Goal: Task Accomplishment & Management: Use online tool/utility

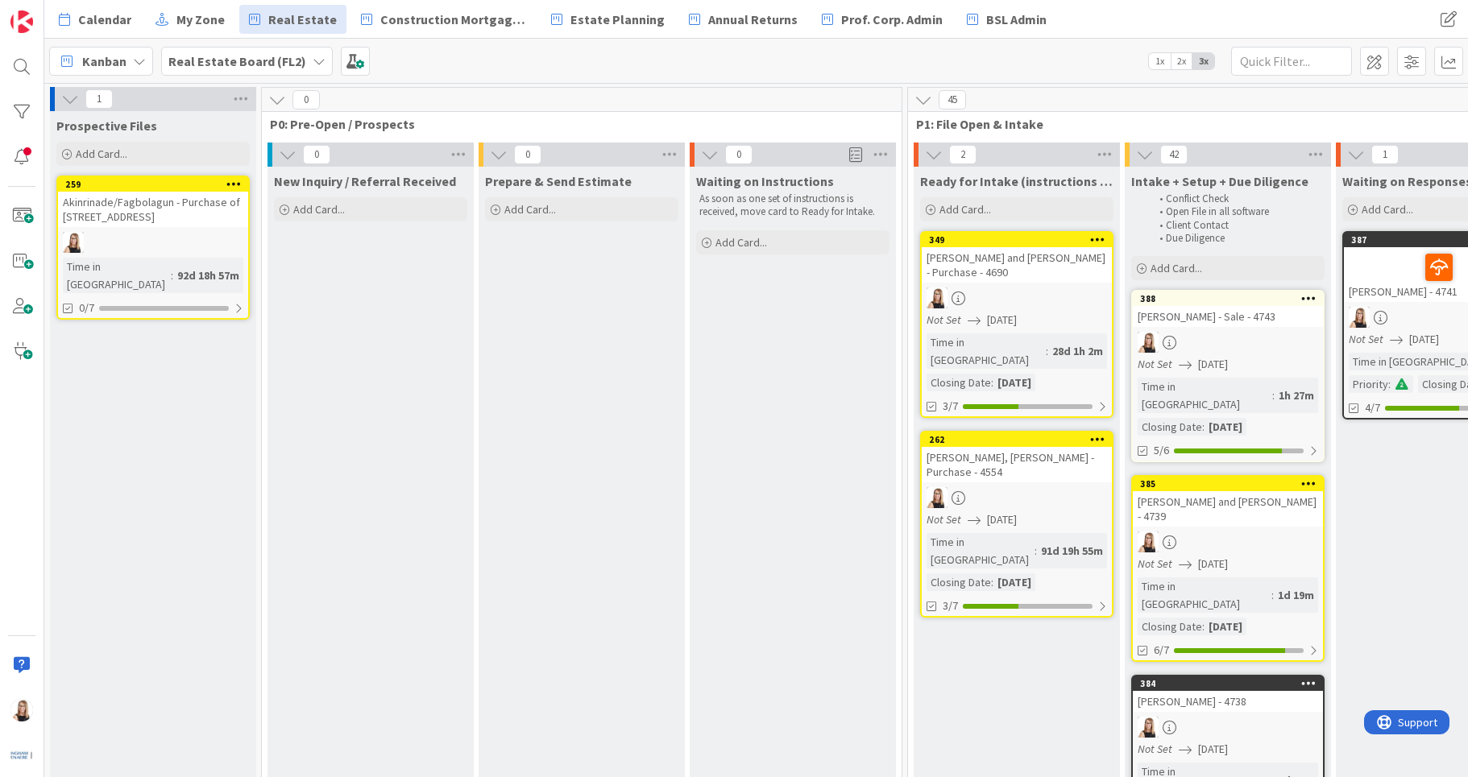
scroll to position [0, 19]
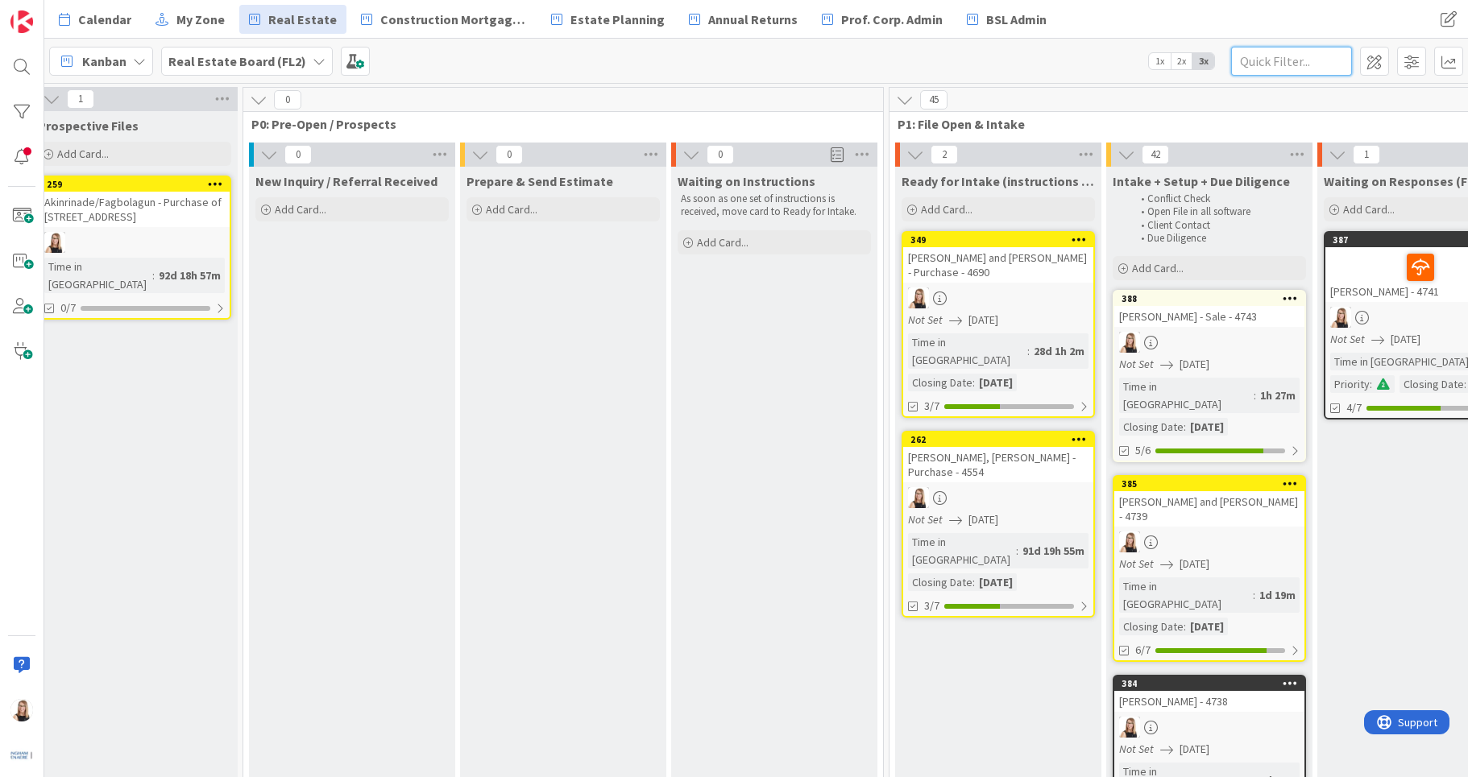
click at [1319, 64] on input "text" at bounding box center [1291, 61] width 121 height 29
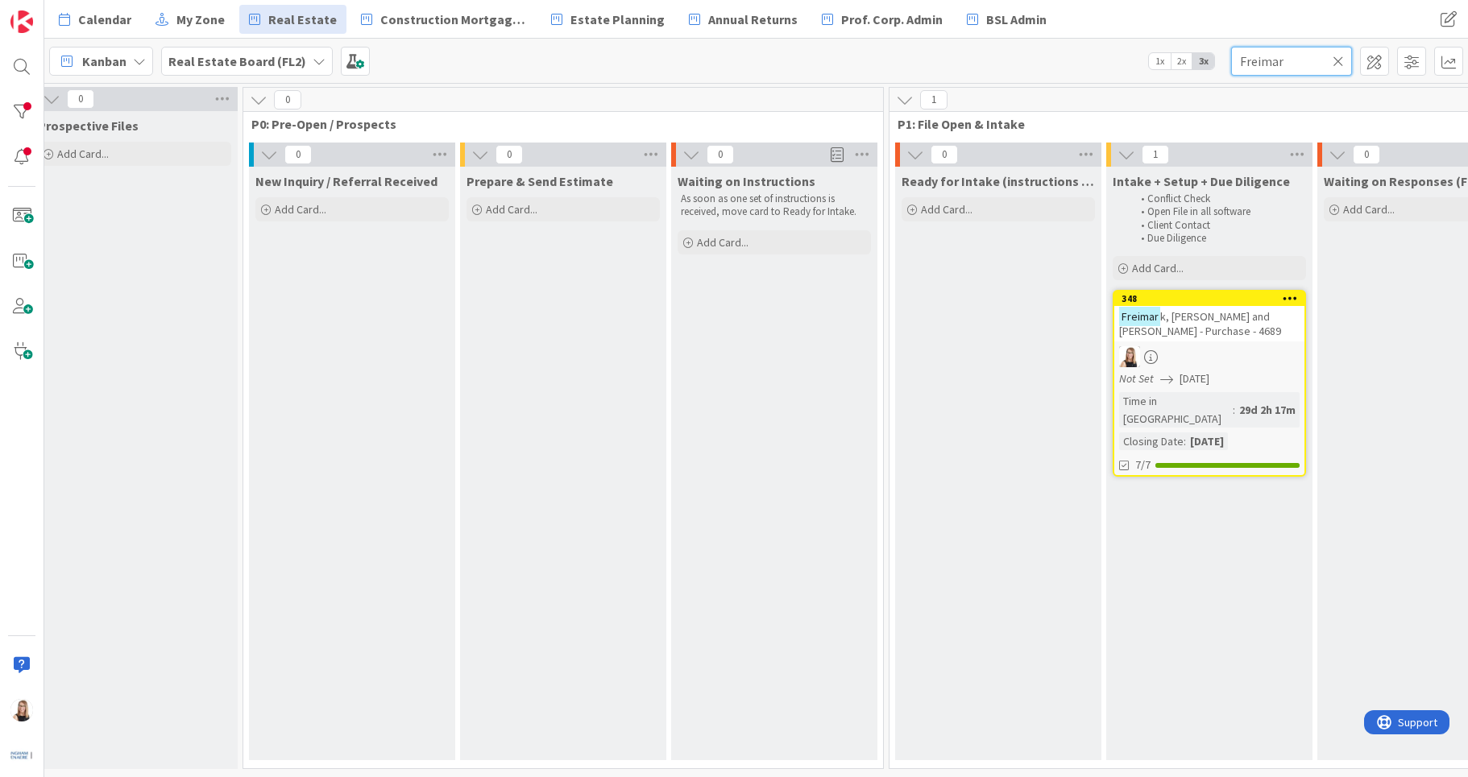
type input "Freimar"
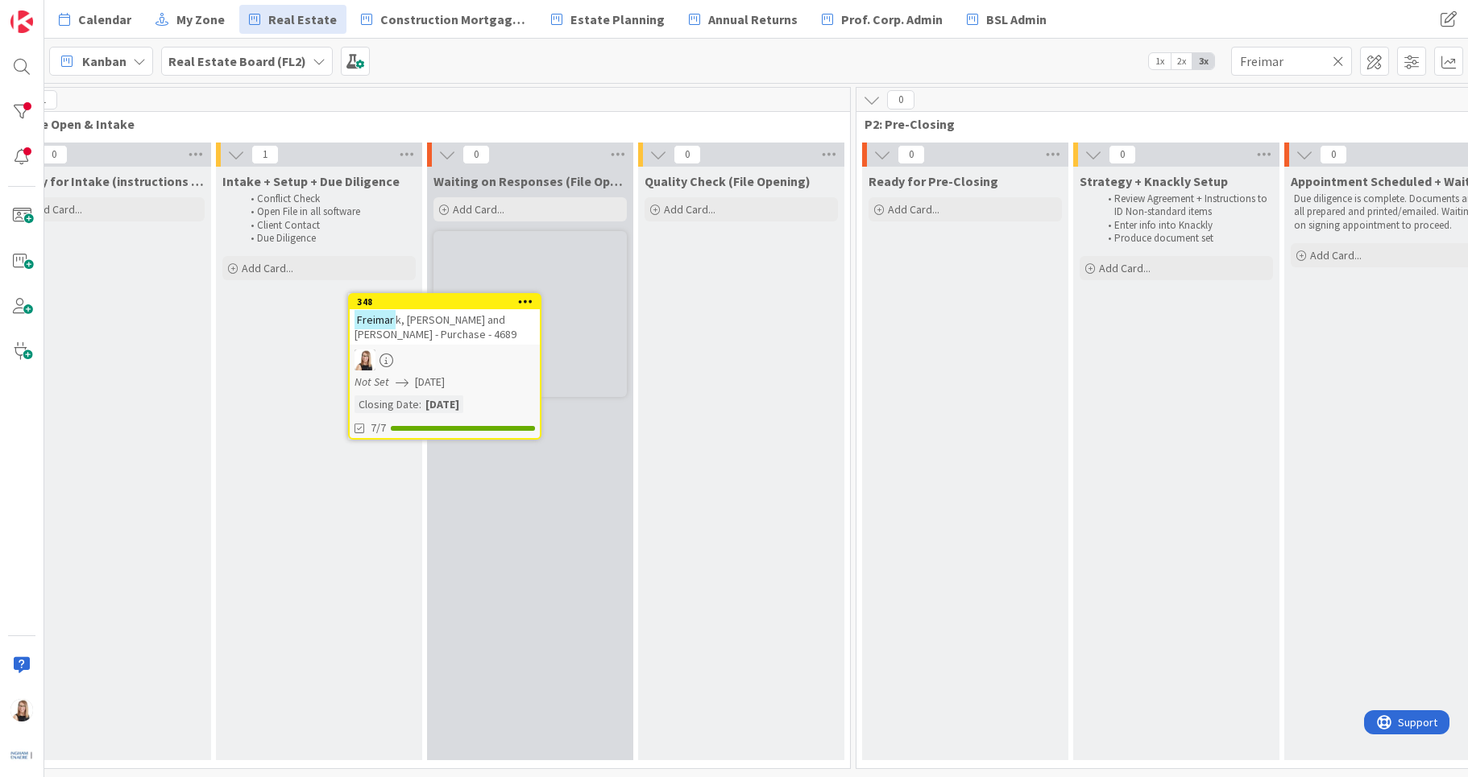
scroll to position [0, 899]
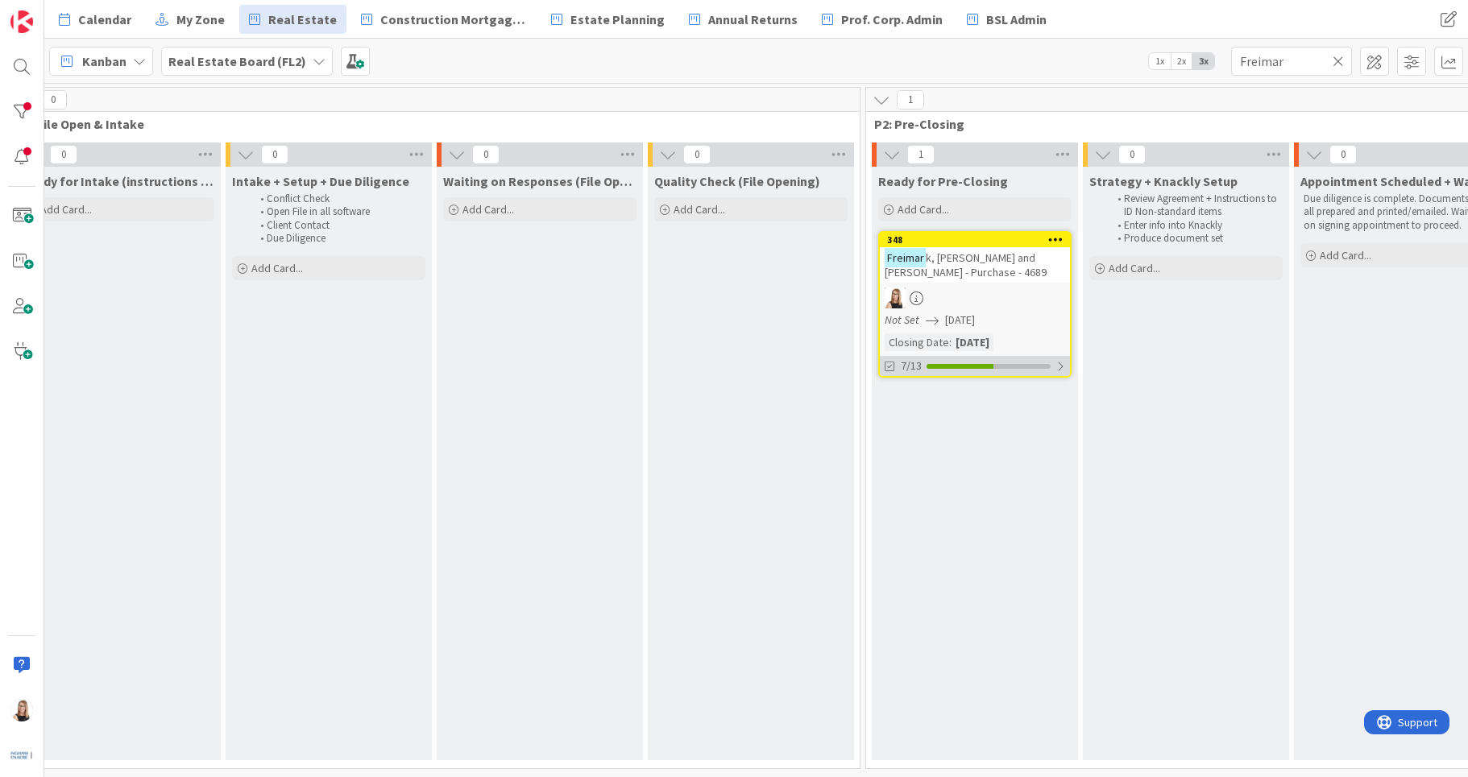
click at [984, 375] on div "7/13" at bounding box center [975, 366] width 190 height 20
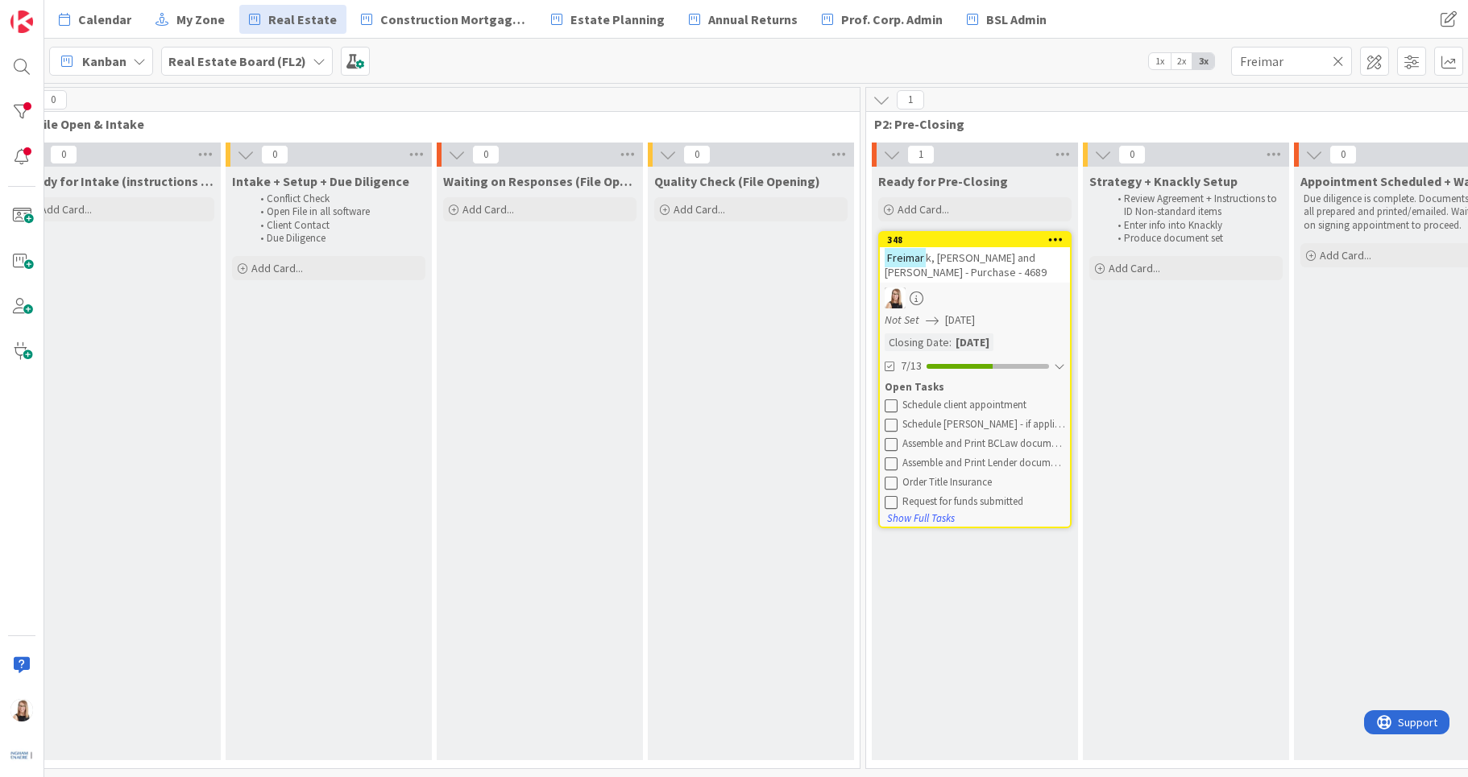
click at [898, 407] on button at bounding box center [891, 406] width 14 height 14
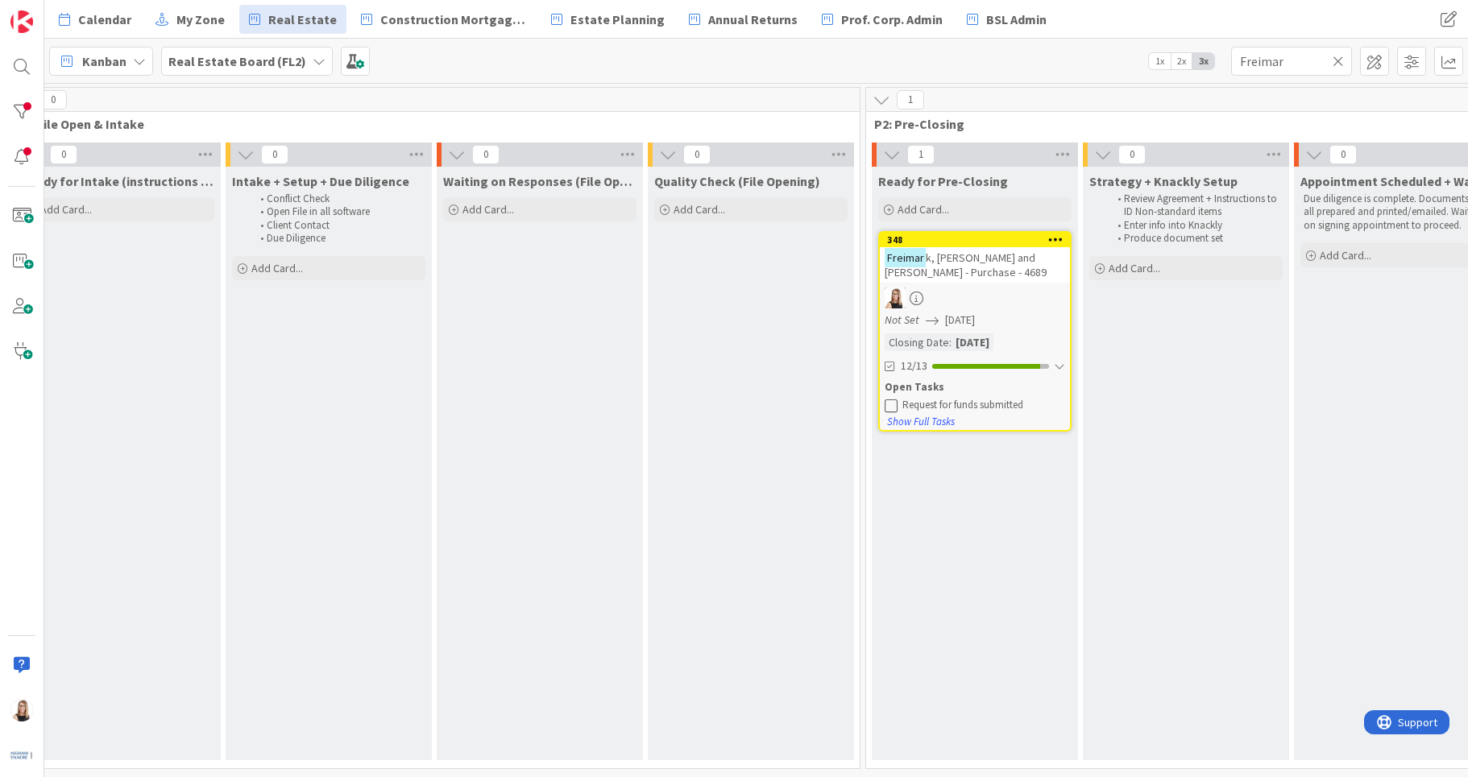
click at [898, 407] on button at bounding box center [891, 406] width 14 height 14
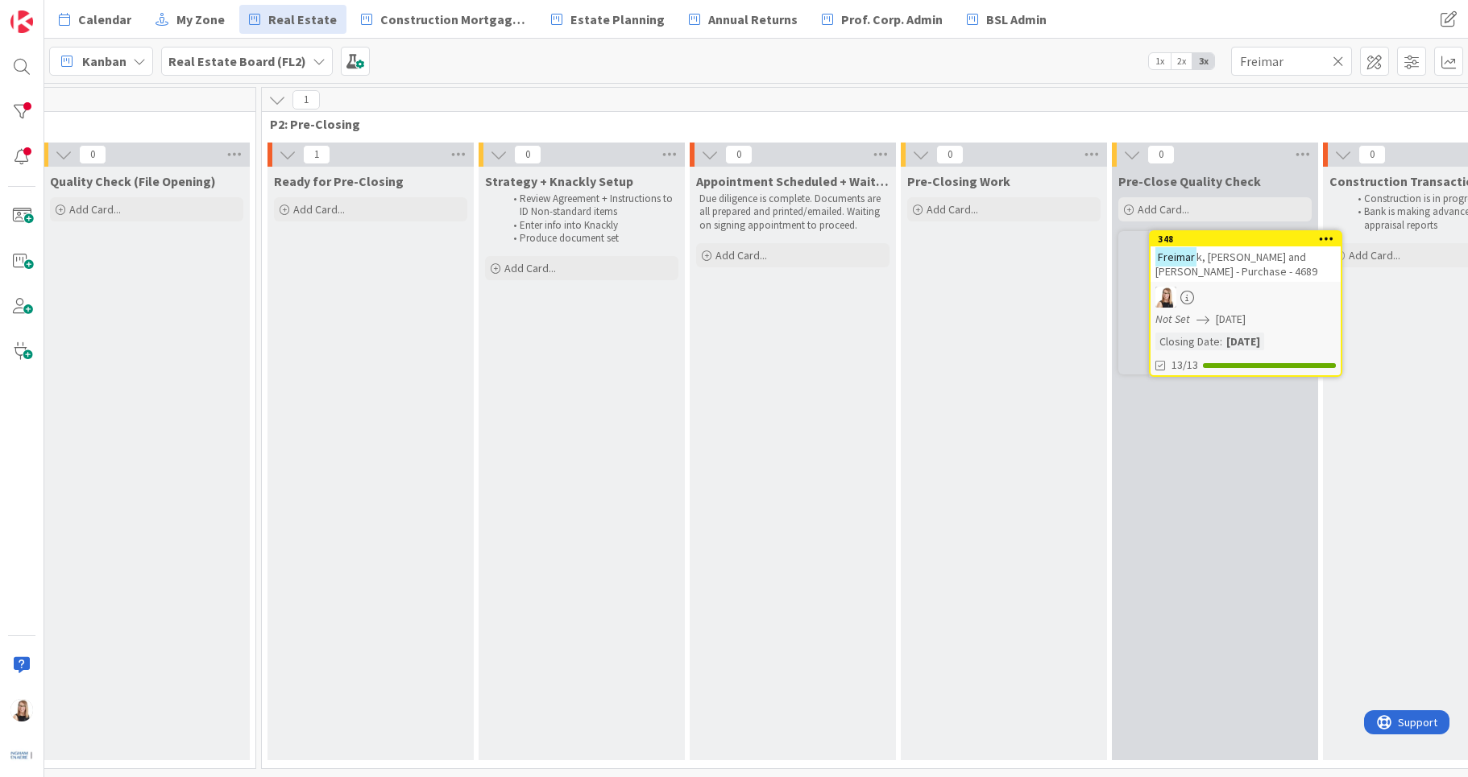
scroll to position [0, 1503]
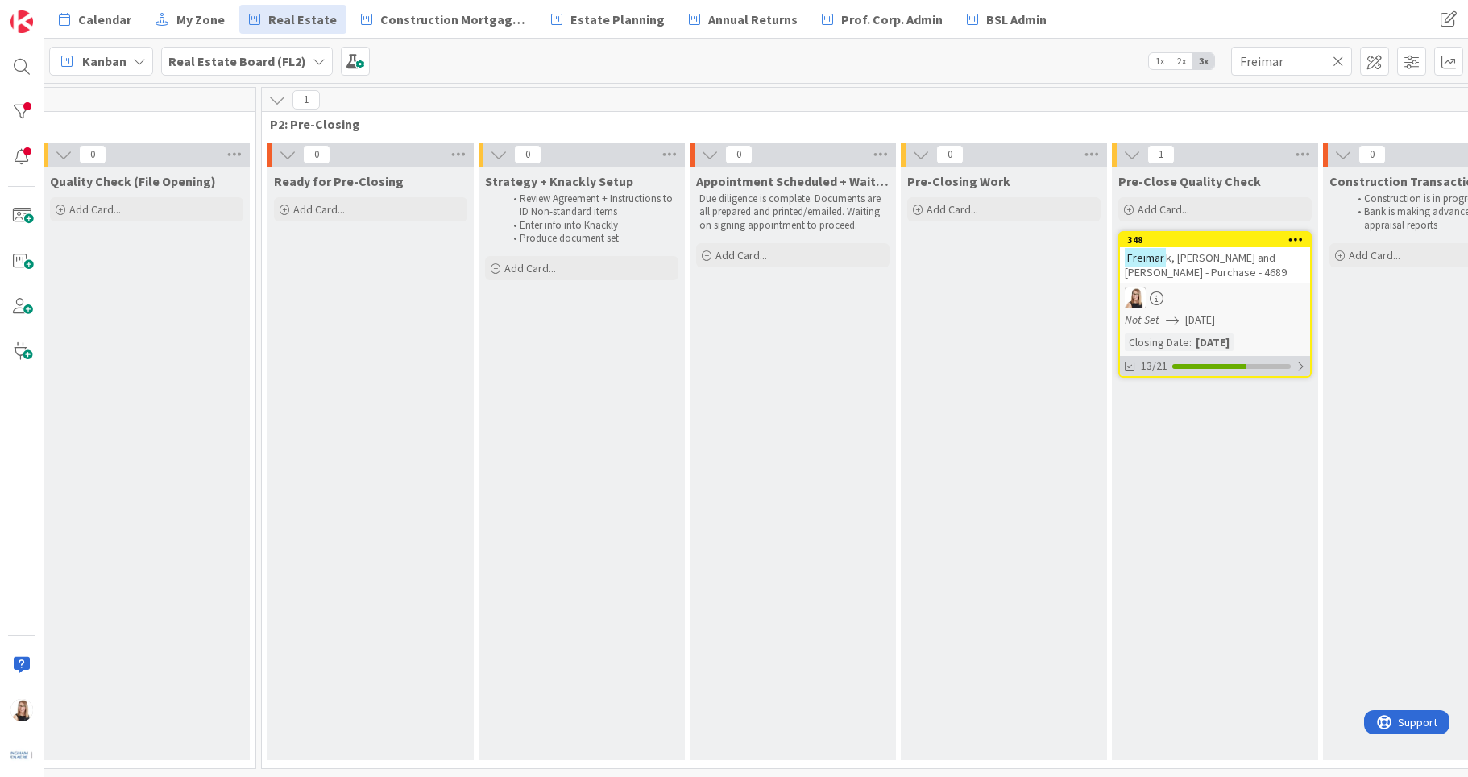
click at [1199, 373] on div "13/21" at bounding box center [1215, 366] width 190 height 20
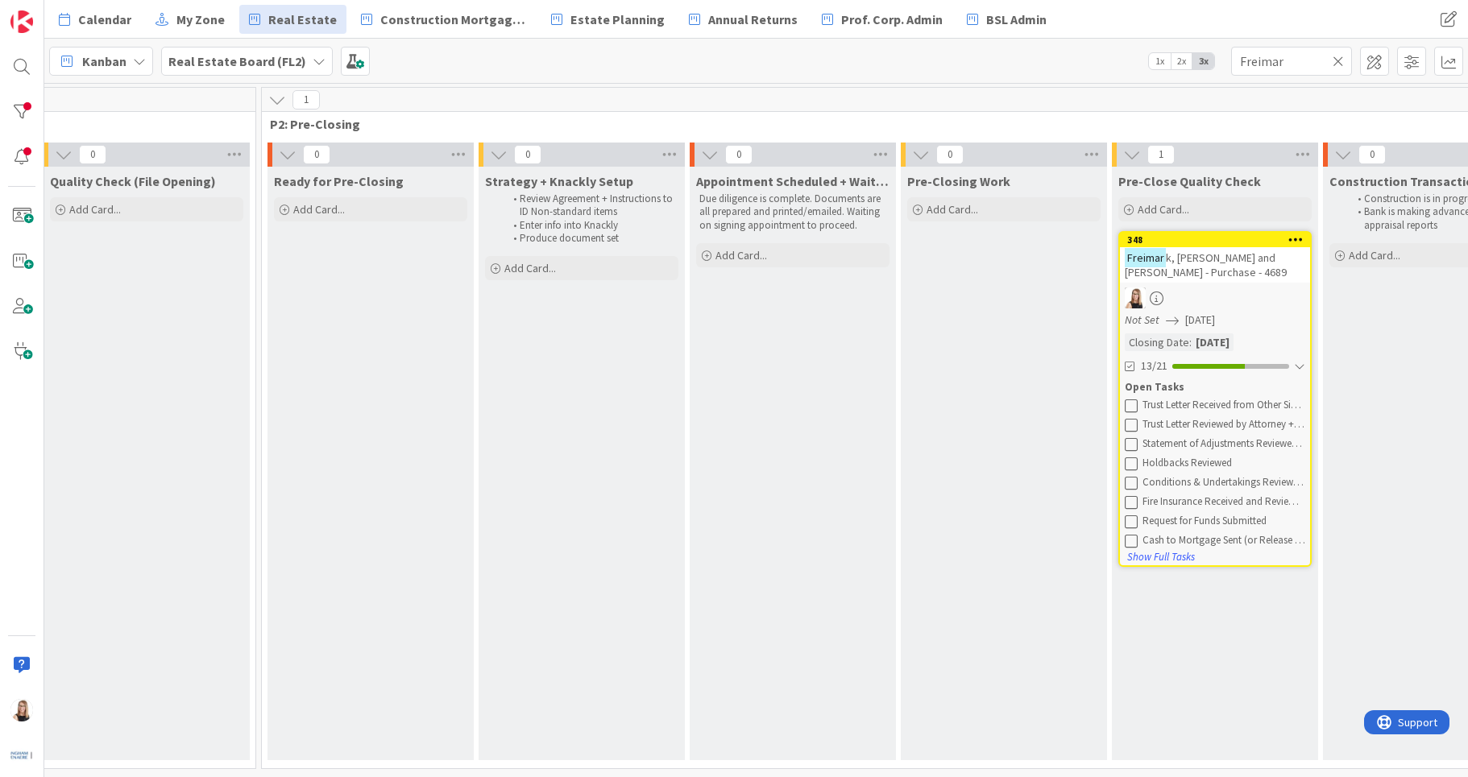
click at [1134, 503] on icon at bounding box center [1130, 501] width 13 height 13
click at [1133, 502] on icon at bounding box center [1130, 501] width 13 height 13
click at [1188, 663] on div "Pre-Close Quality Check Add Card... 348 [PERSON_NAME], [PERSON_NAME] and [PERSO…" at bounding box center [1215, 464] width 206 height 594
click at [1201, 267] on div "Freimar k, [PERSON_NAME] and [PERSON_NAME] - Purchase - 4689" at bounding box center [1215, 264] width 190 height 35
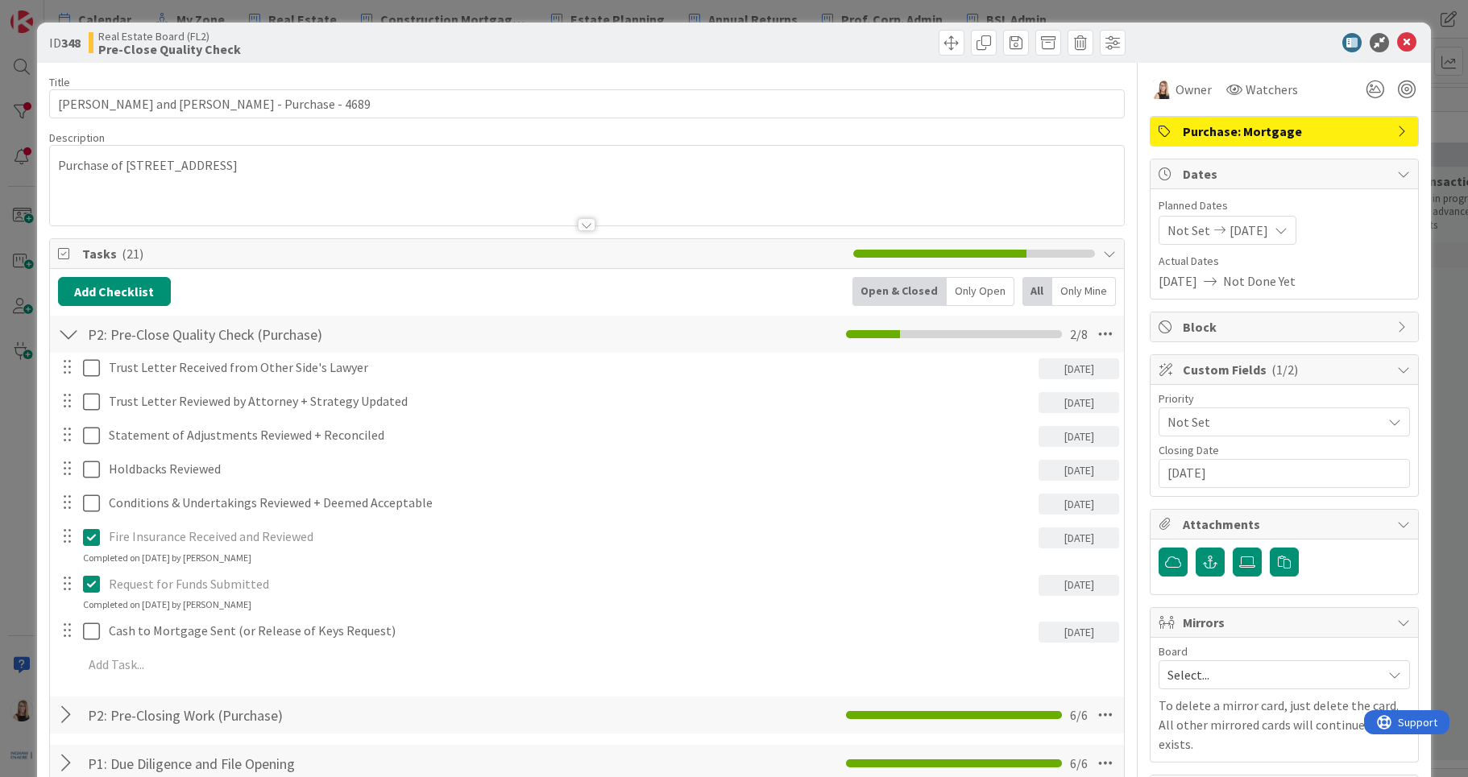
click at [1232, 230] on span "[DATE]" at bounding box center [1248, 230] width 39 height 19
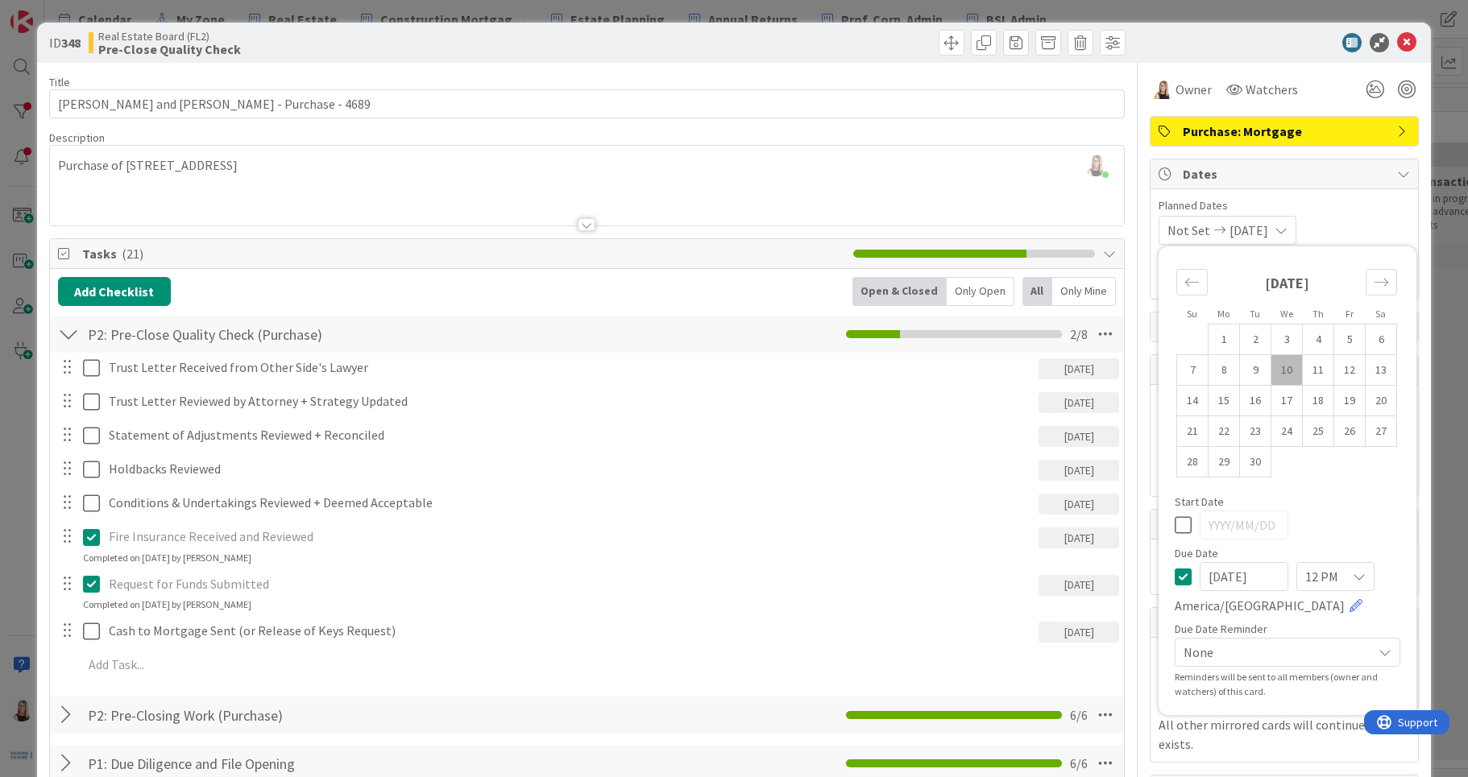
click at [1320, 217] on div "Not Set [DATE] Mo Tu We Th Fr Sa [DATE] 1 2 3 4 5 6 7 8 9 10 11 12 13 14 15 16 …" at bounding box center [1283, 230] width 251 height 29
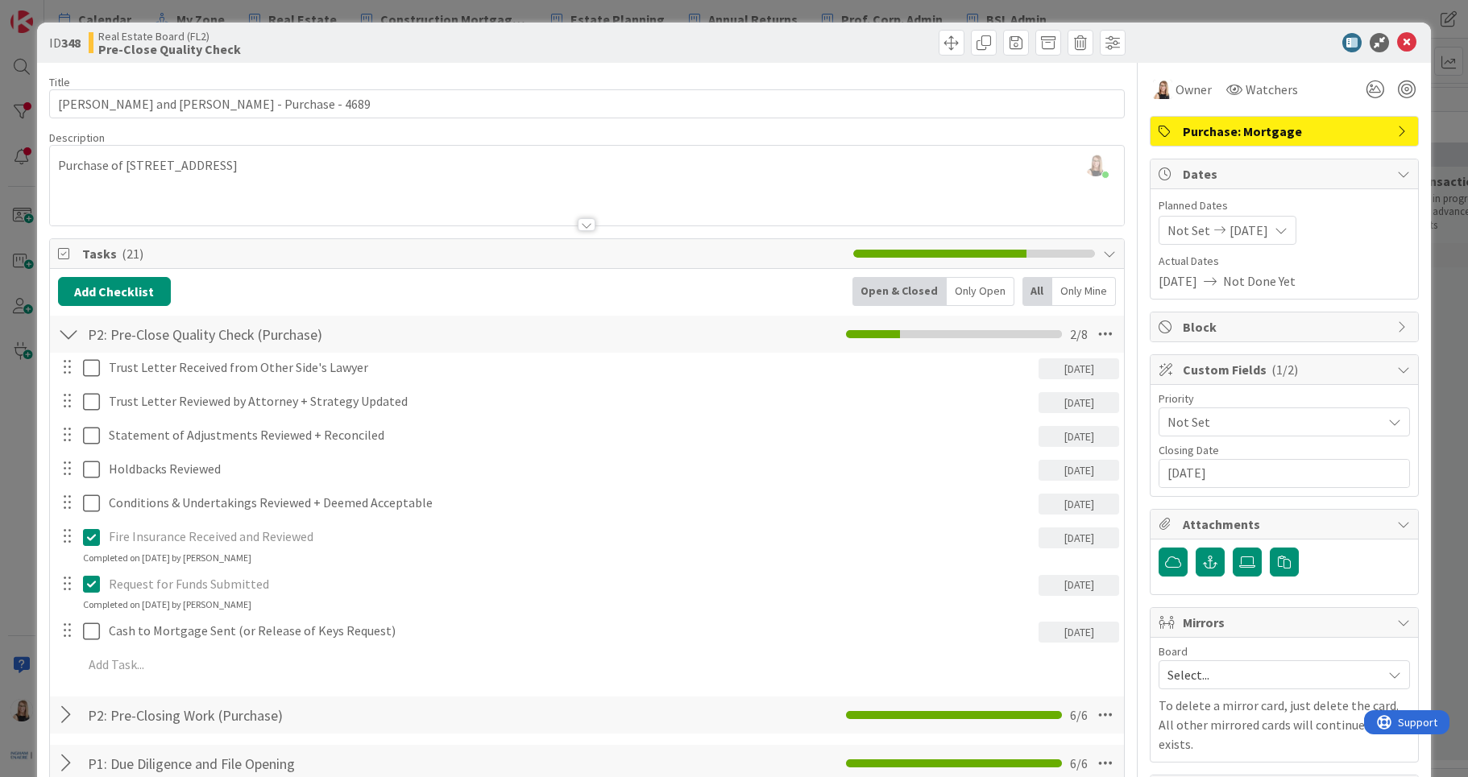
click at [1260, 235] on span "[DATE]" at bounding box center [1248, 230] width 39 height 19
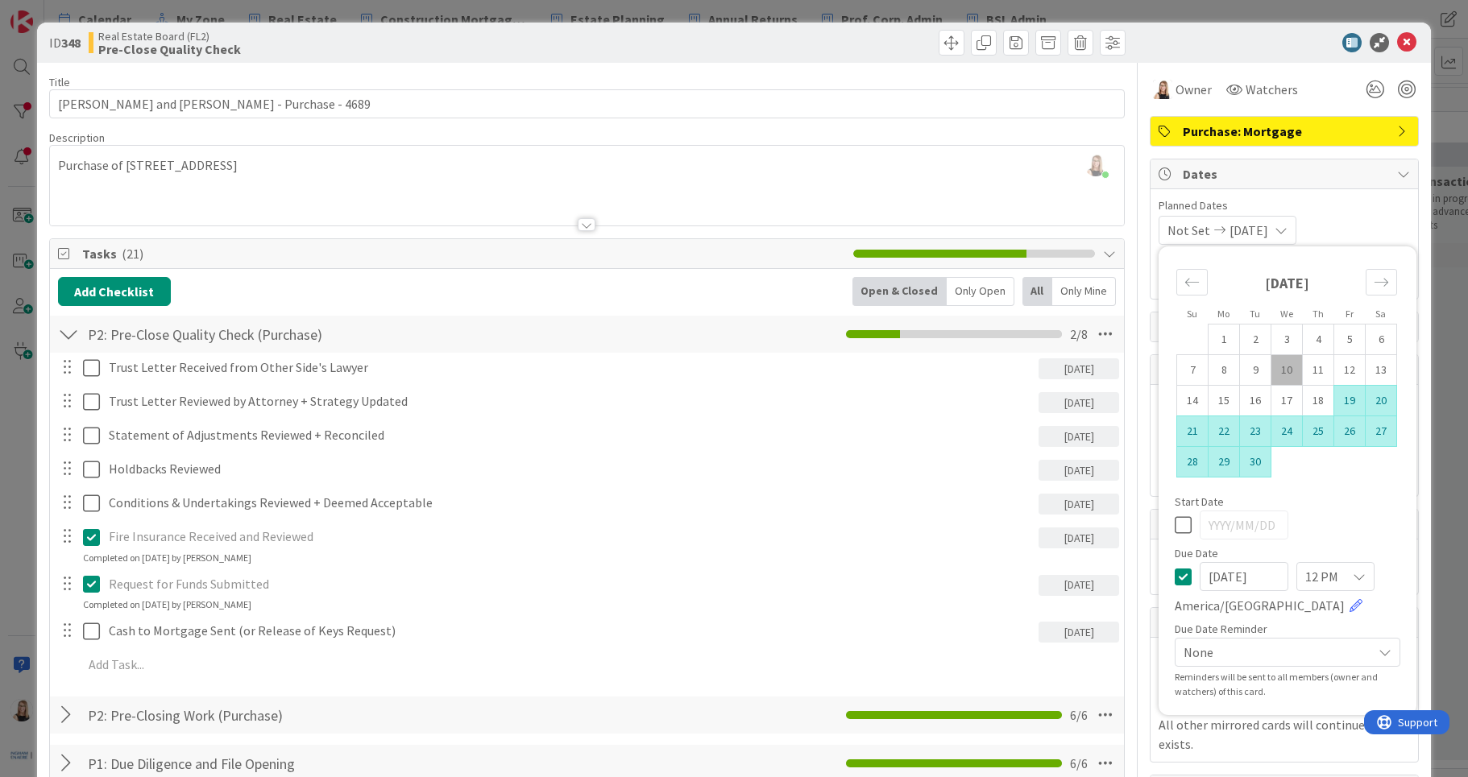
click at [1334, 403] on td "19" at bounding box center [1349, 401] width 31 height 31
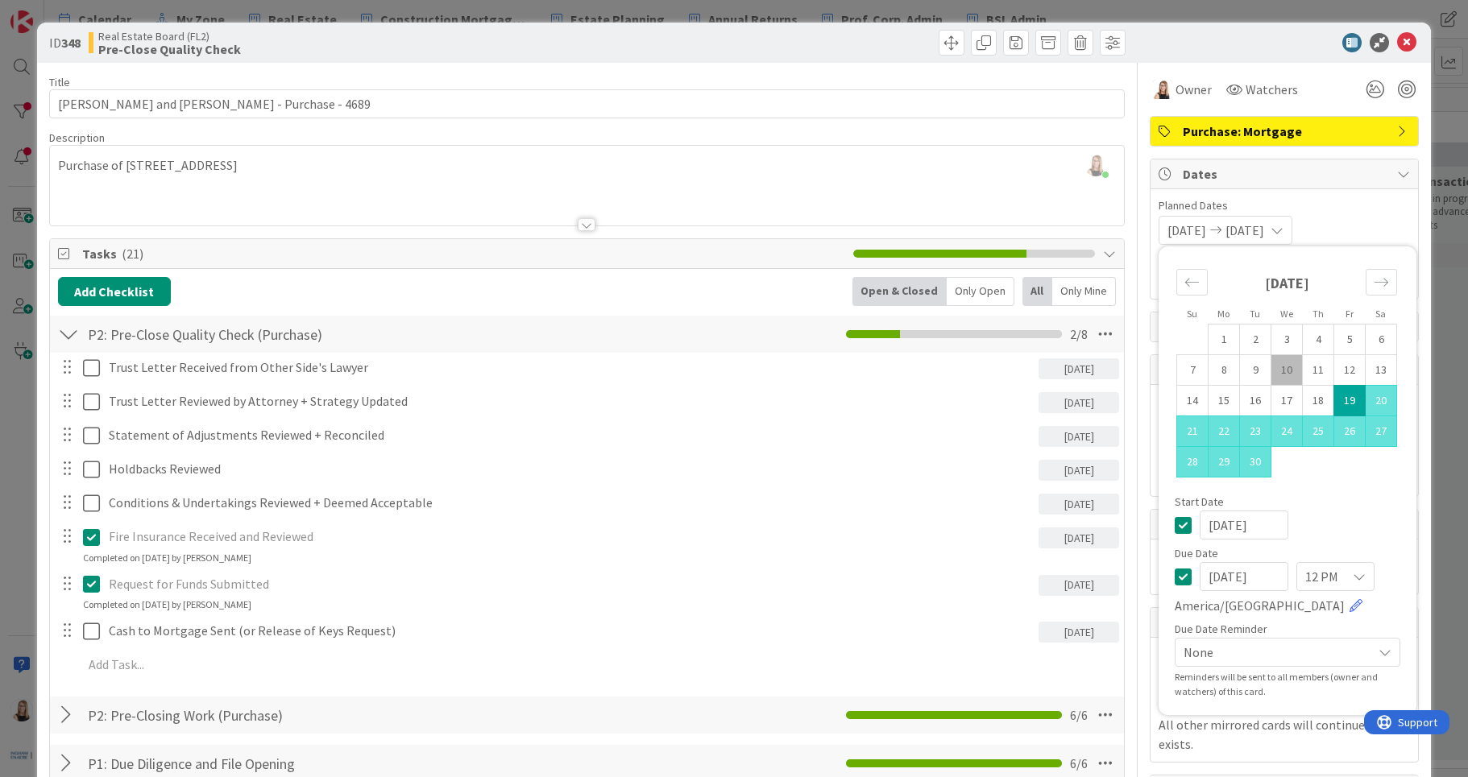
click at [1264, 231] on span "[DATE]" at bounding box center [1244, 230] width 39 height 19
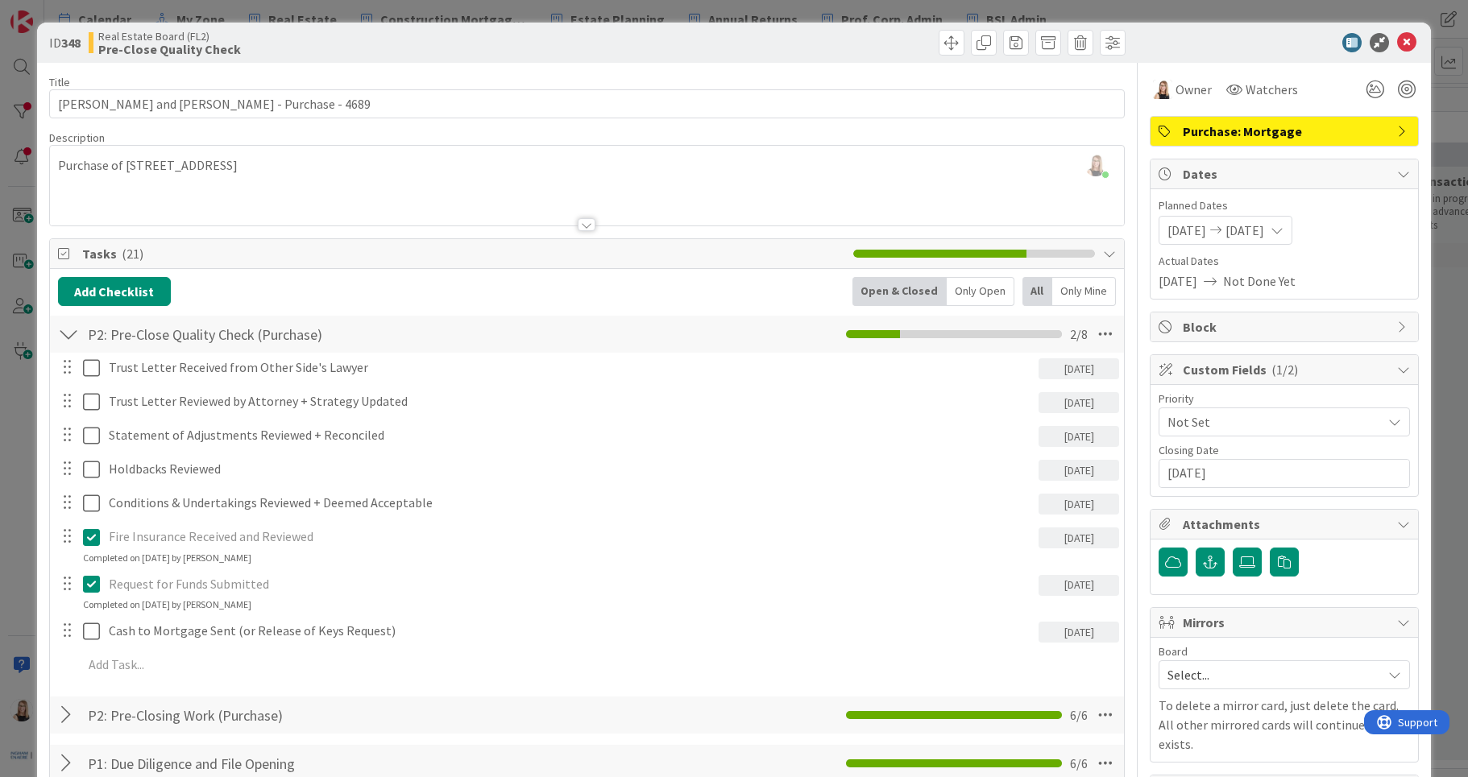
click at [1173, 232] on span "[DATE]" at bounding box center [1186, 230] width 39 height 19
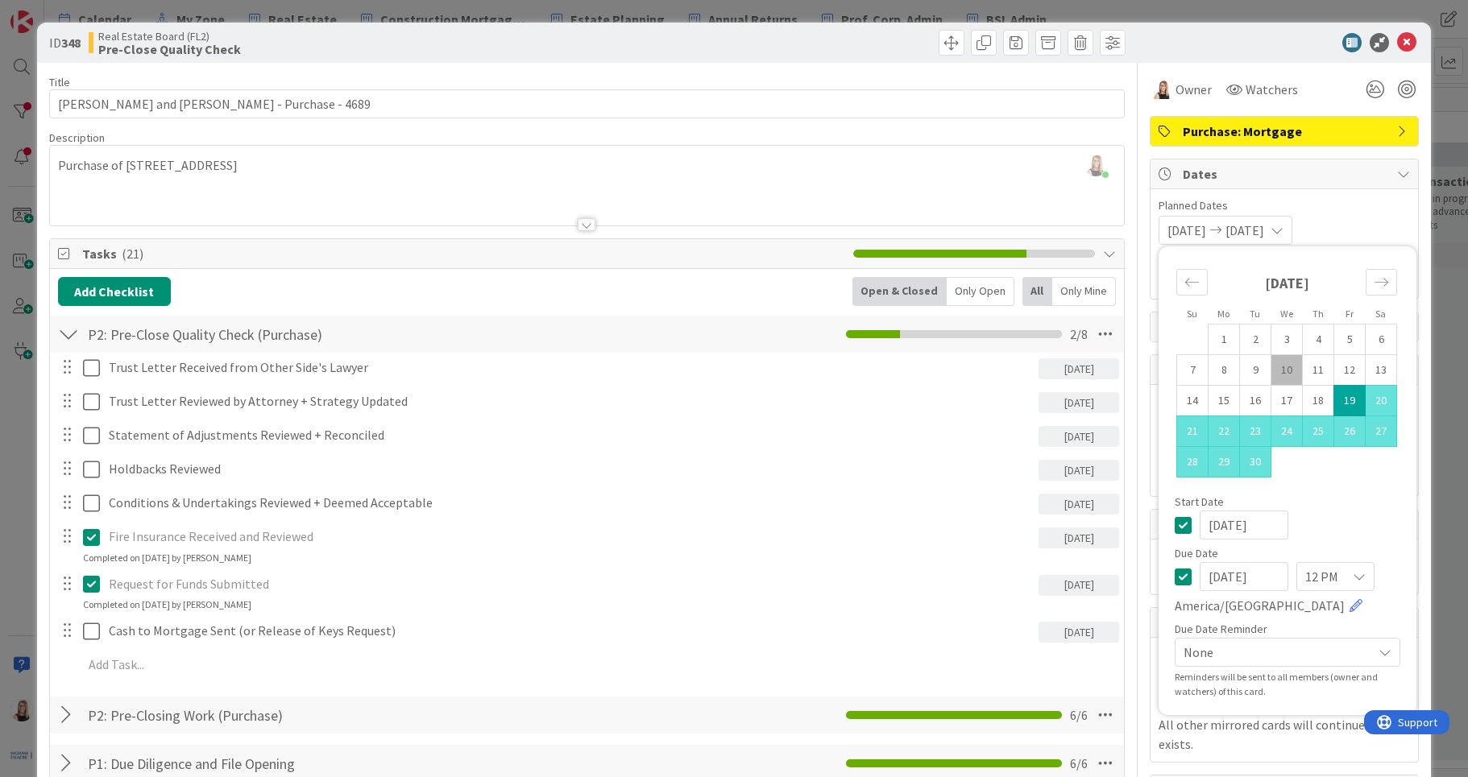
click at [1278, 379] on td "10" at bounding box center [1286, 370] width 31 height 31
type input "[DATE]"
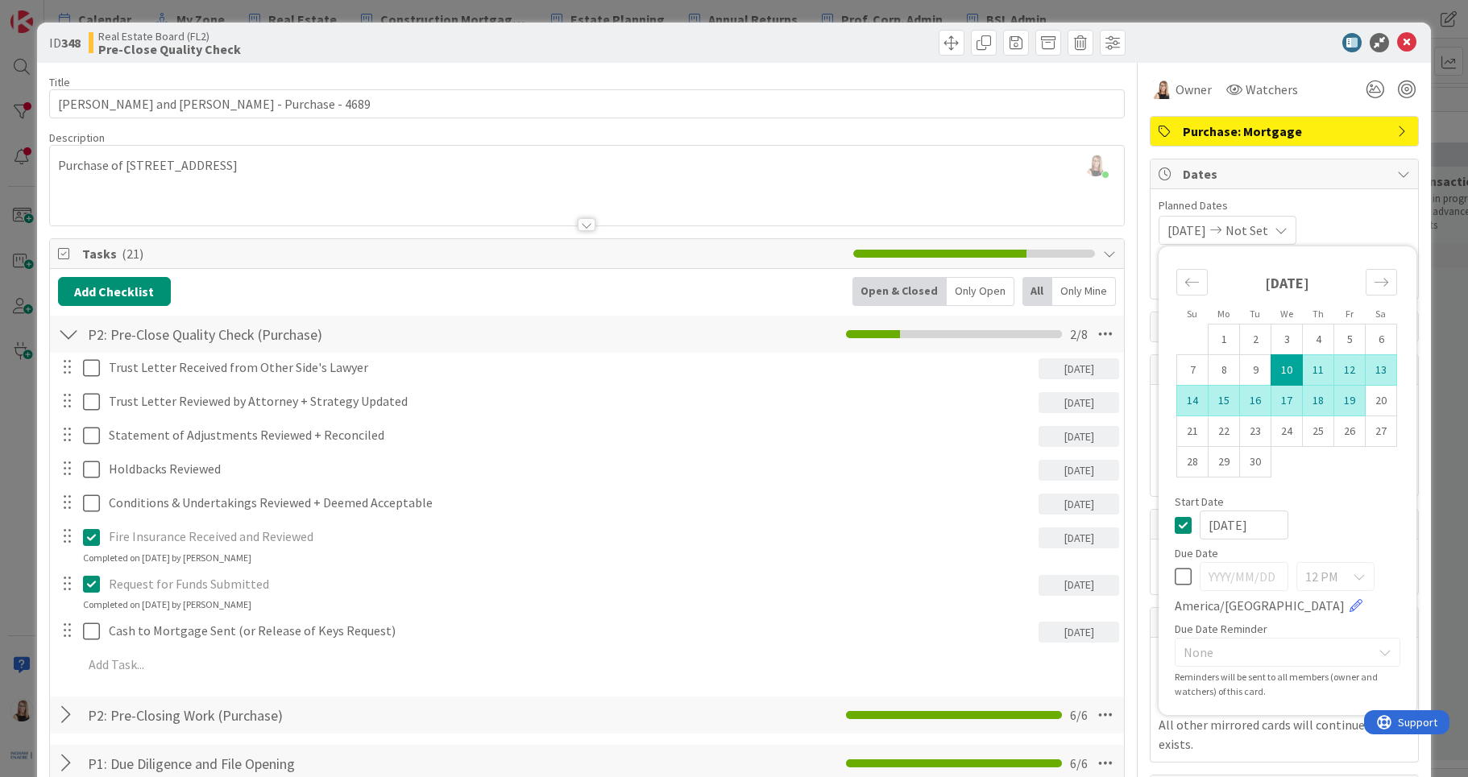
click at [1342, 404] on td "19" at bounding box center [1349, 401] width 31 height 31
type input "[DATE]"
click at [1310, 579] on span "12 PM" at bounding box center [1321, 576] width 33 height 23
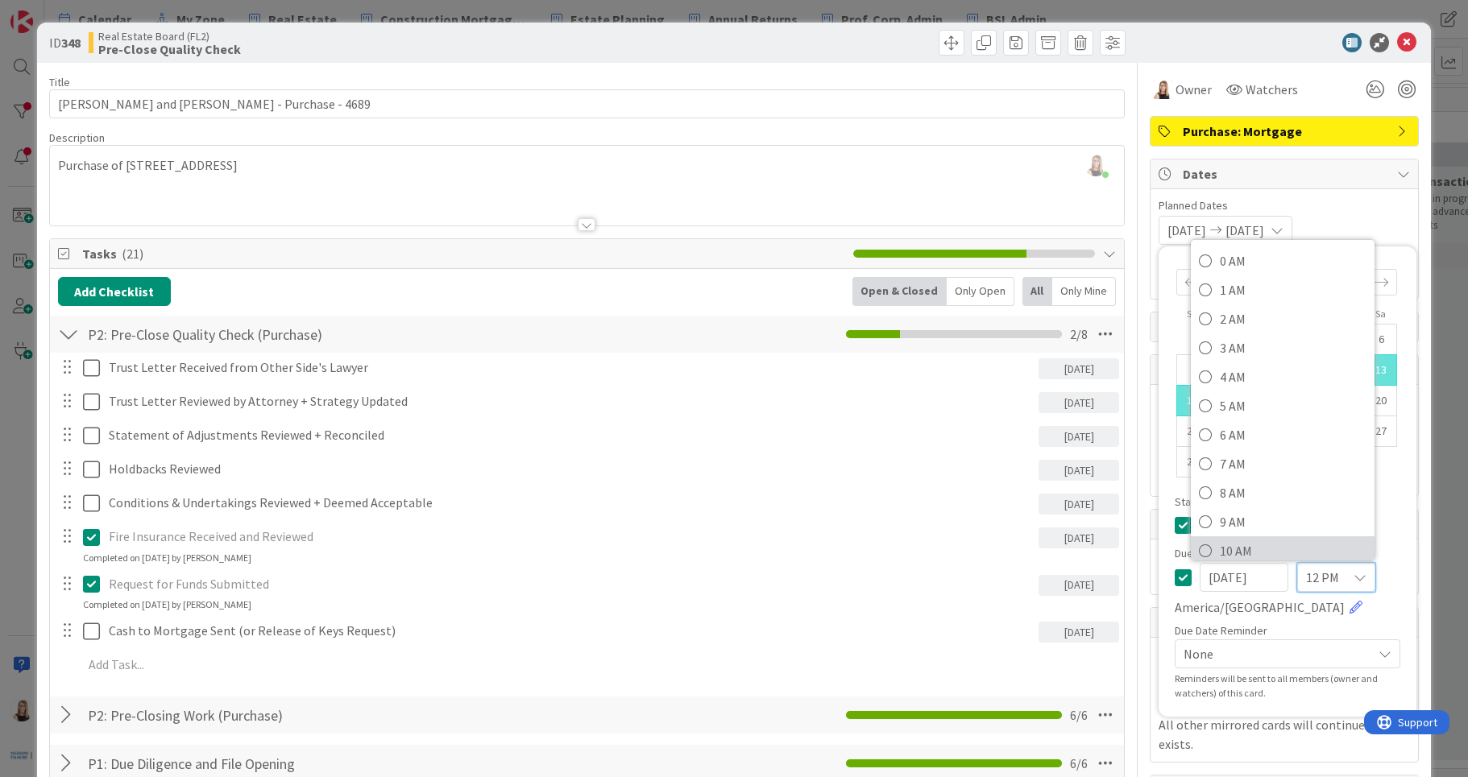
click at [1198, 549] on icon at bounding box center [1204, 551] width 13 height 24
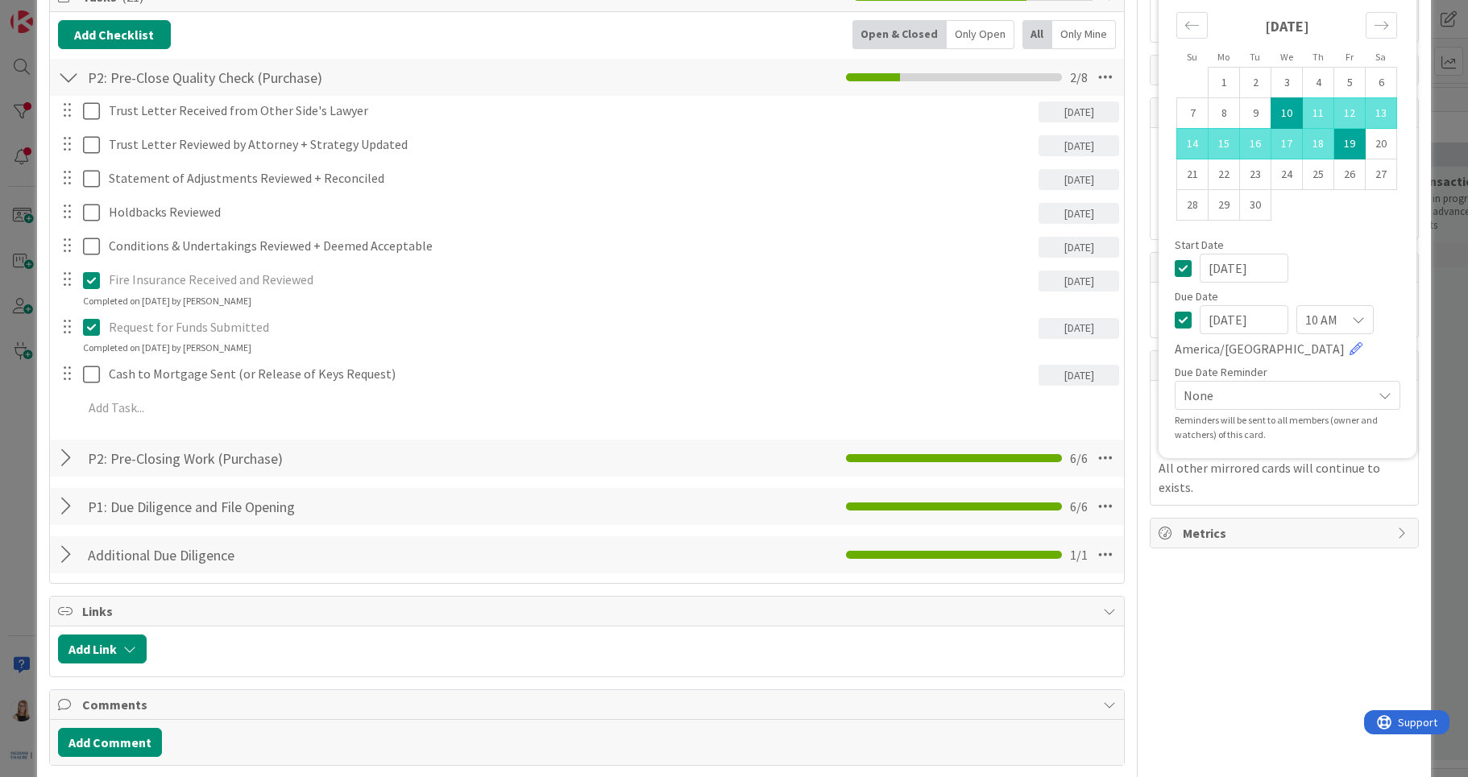
scroll to position [178, 0]
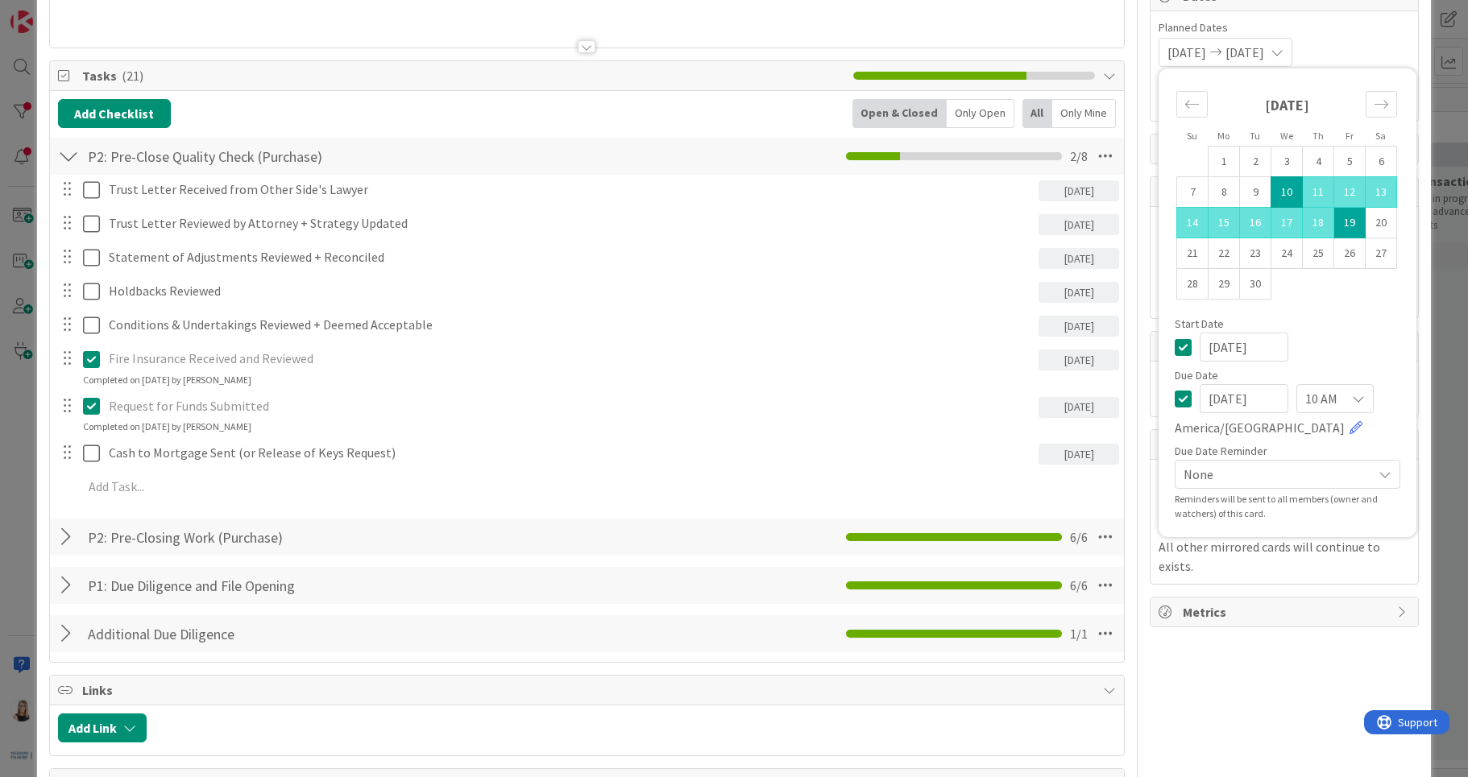
click at [1285, 650] on div "Owner Watchers Purchase: Mortgage Dates Planned Dates [DATE] [DATE] Mo Tu We Th…" at bounding box center [1283, 626] width 269 height 1482
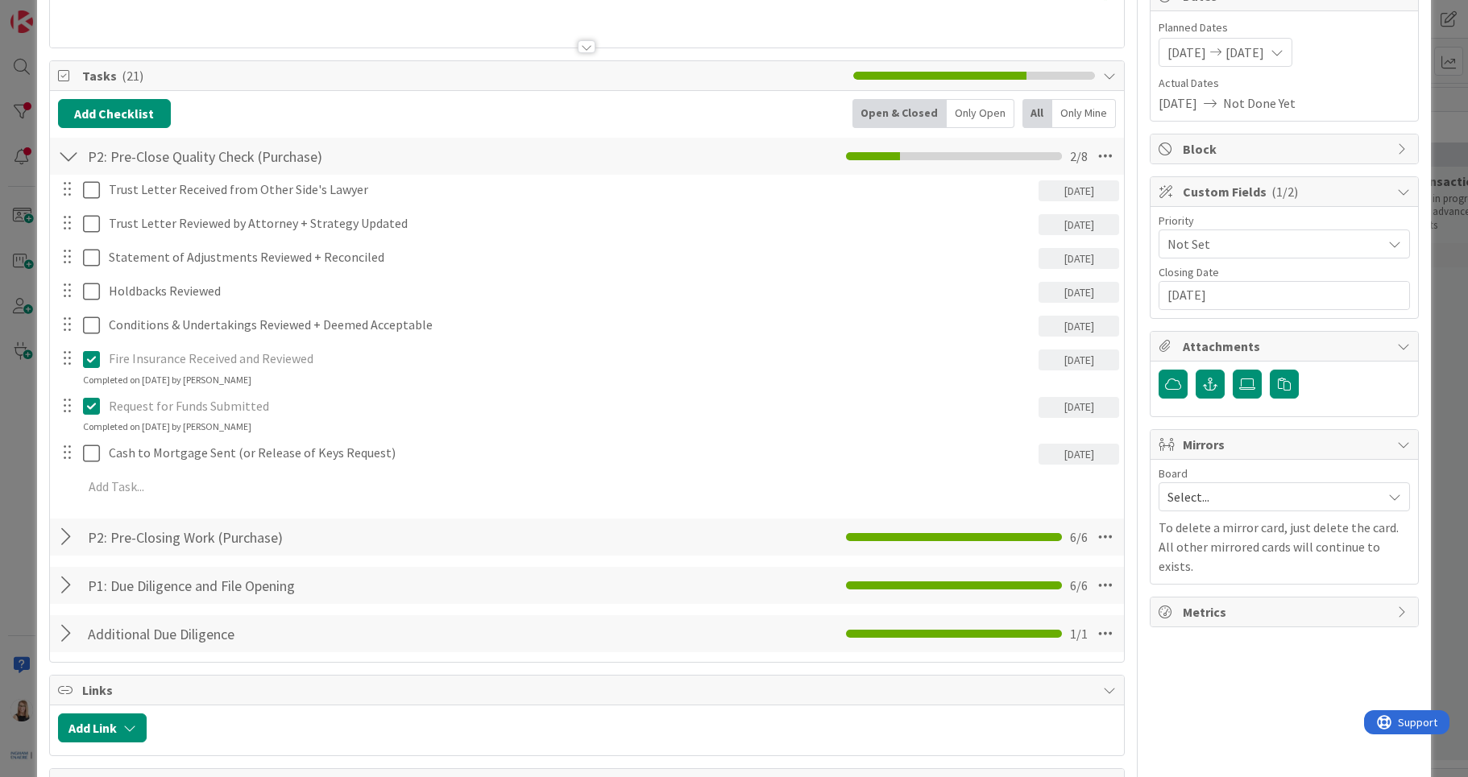
click at [1182, 247] on span "Not Set" at bounding box center [1270, 244] width 206 height 23
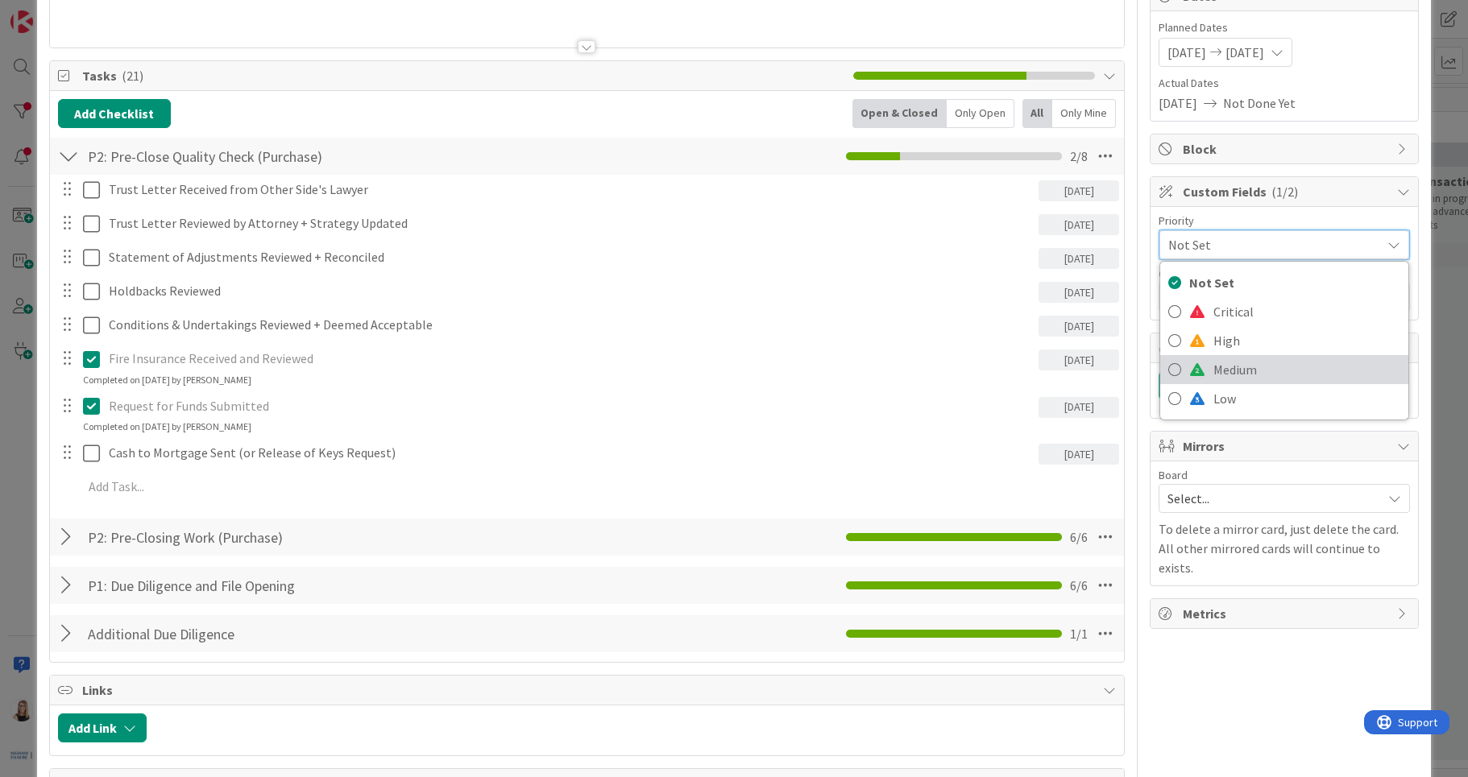
click at [1284, 371] on span "Medium" at bounding box center [1306, 370] width 187 height 24
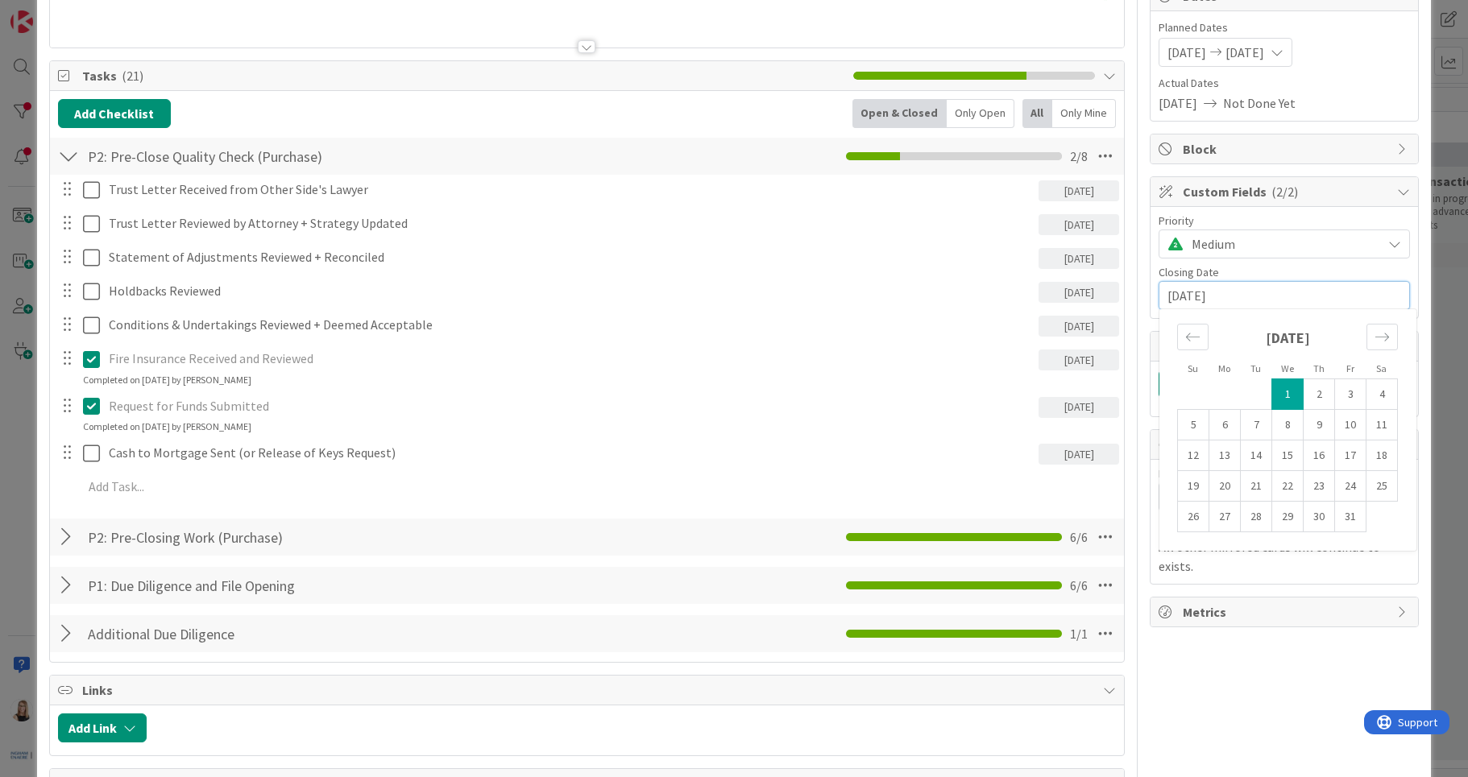
click at [1257, 303] on input "[DATE]" at bounding box center [1284, 295] width 234 height 27
click at [1185, 342] on icon "Move backward to switch to the previous month." at bounding box center [1192, 336] width 15 height 15
click at [1335, 464] on td "19" at bounding box center [1350, 456] width 31 height 31
type input "[DATE]"
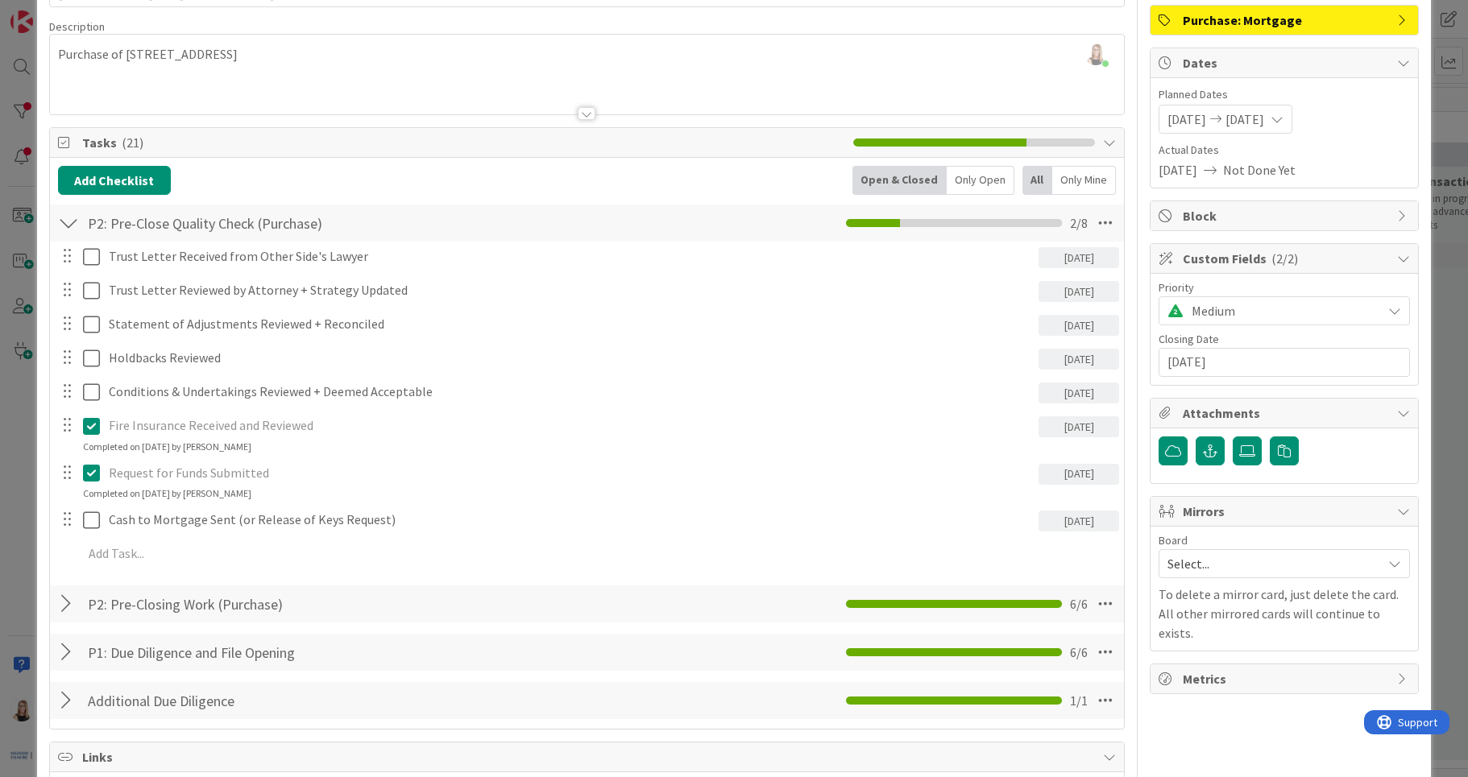
scroll to position [0, 0]
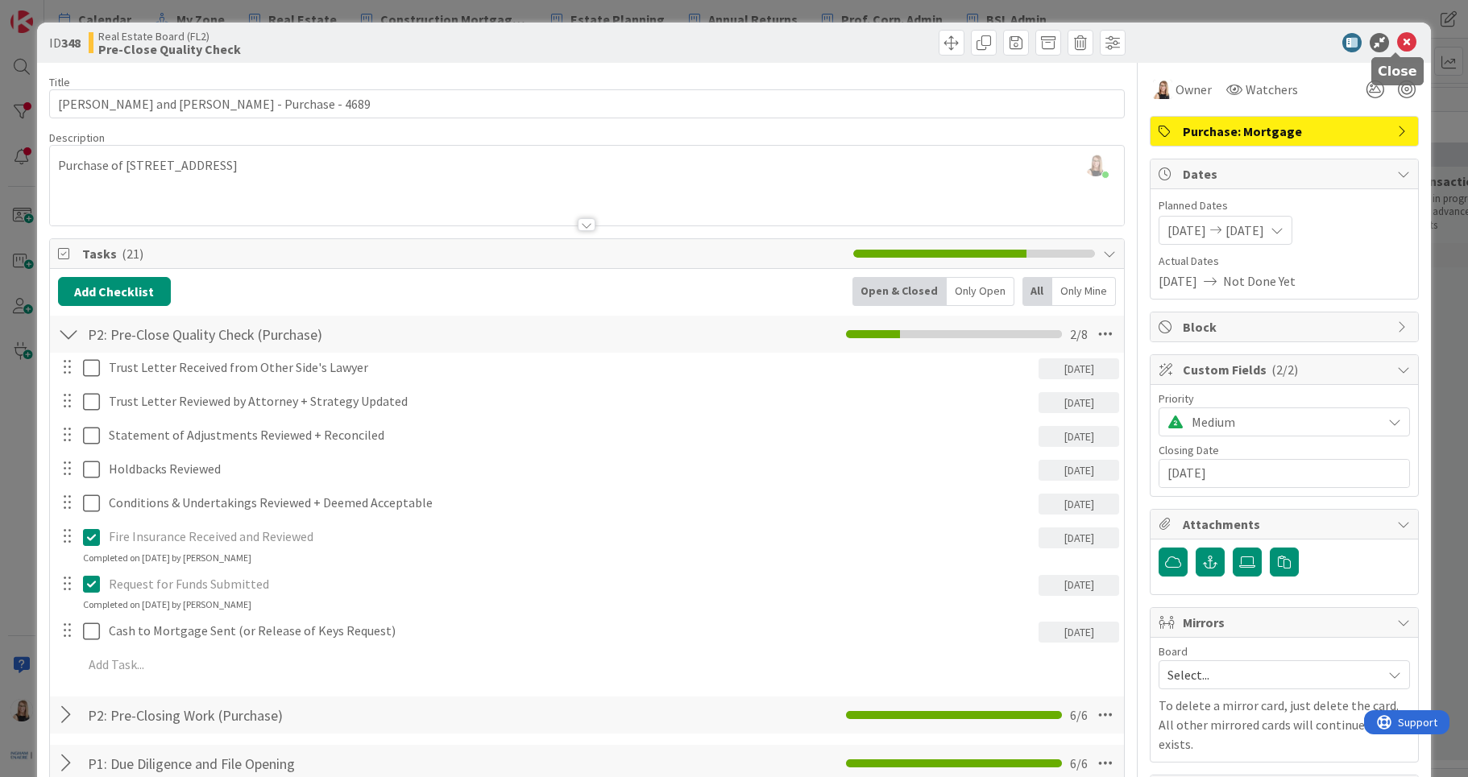
click at [1398, 47] on icon at bounding box center [1406, 42] width 19 height 19
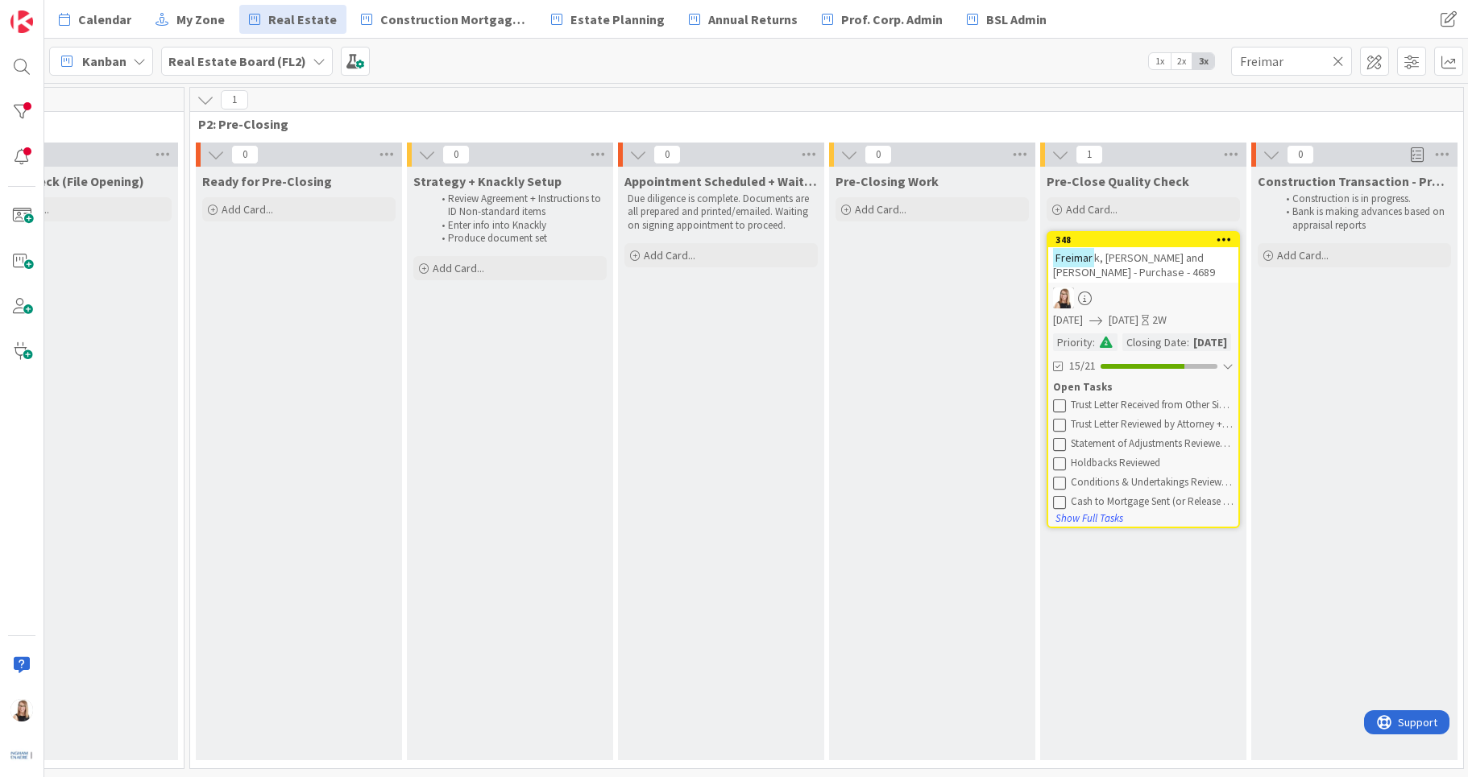
scroll to position [0, 1898]
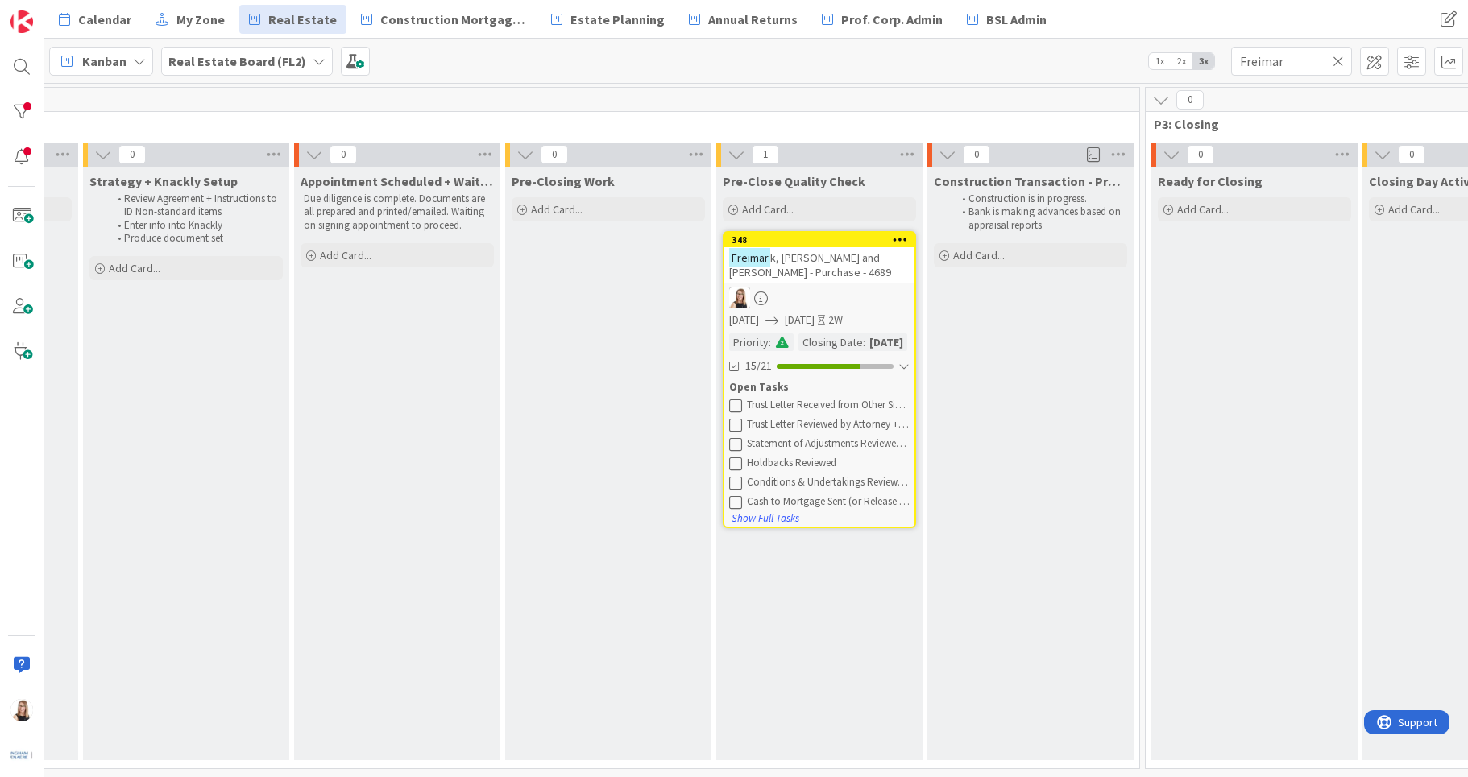
click at [1338, 64] on icon at bounding box center [1337, 61] width 11 height 14
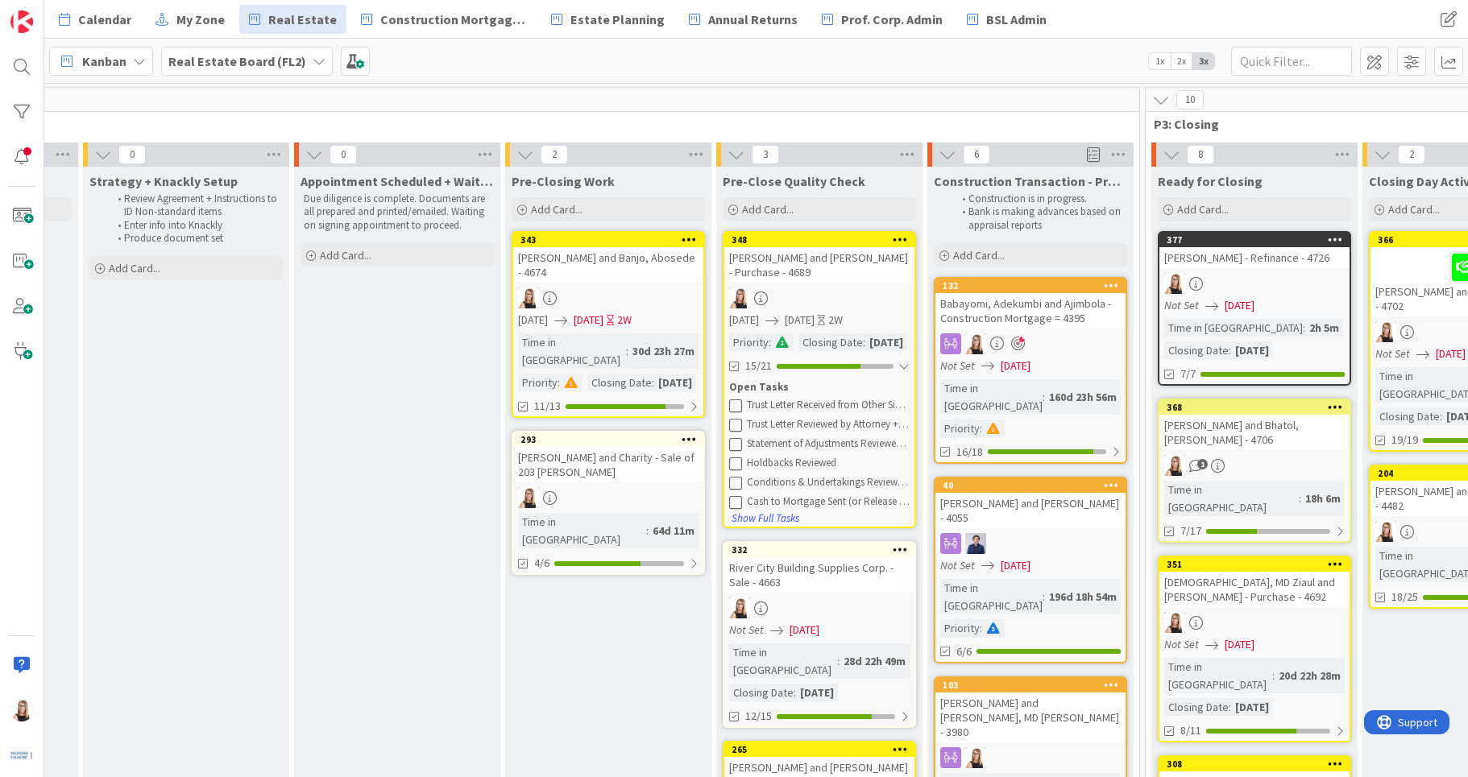
scroll to position [0, 1845]
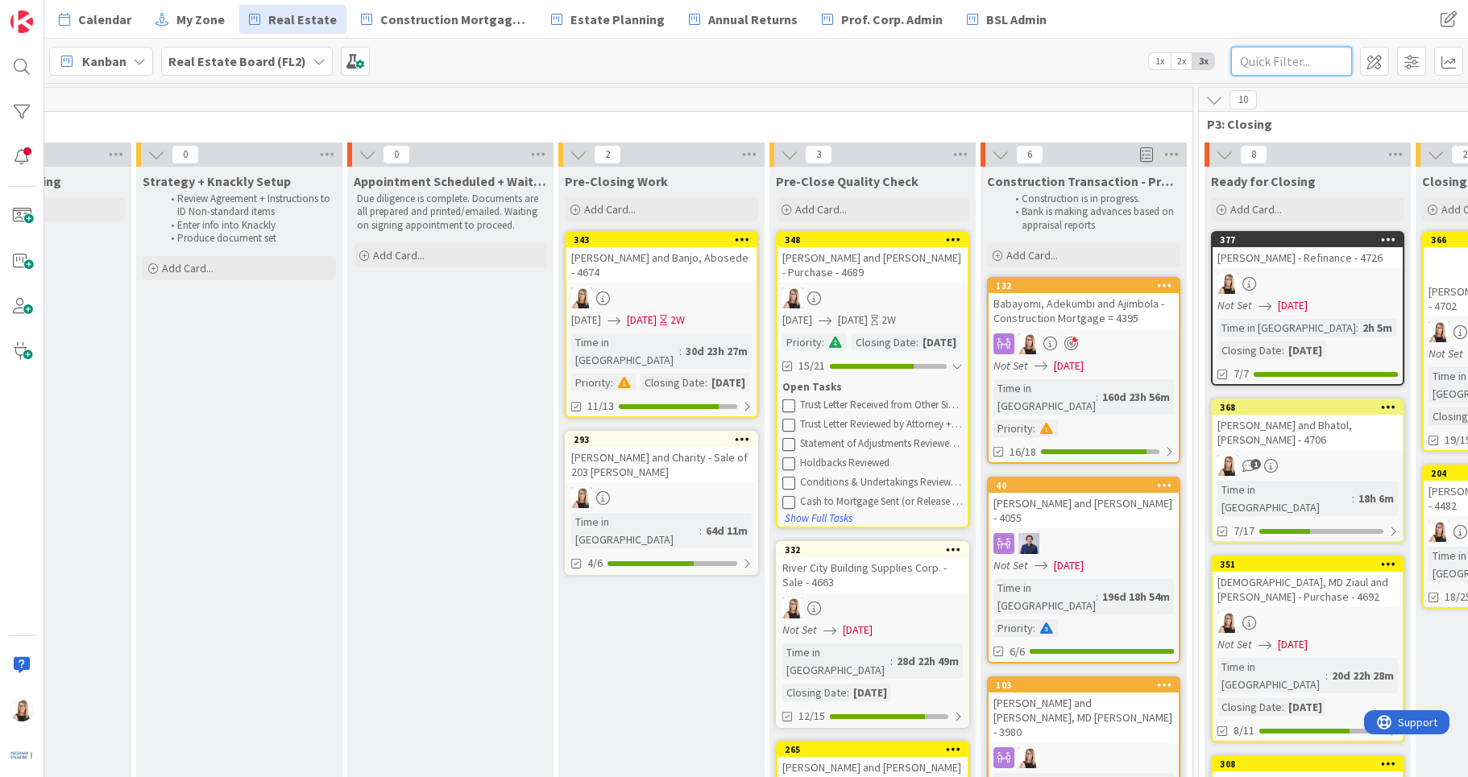
click at [1291, 68] on input "text" at bounding box center [1291, 61] width 121 height 29
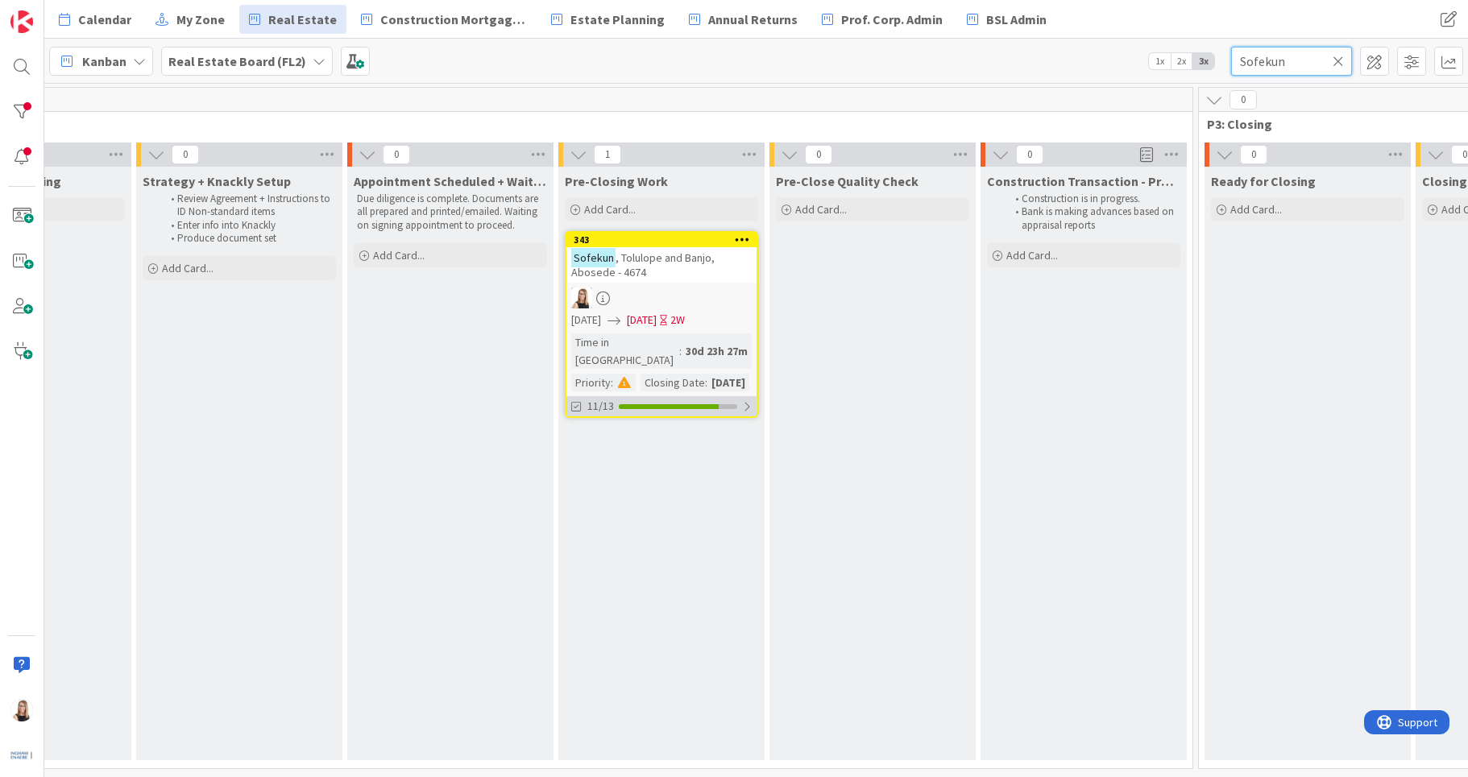
type input "Sofekun"
click at [644, 406] on div "11/13" at bounding box center [661, 406] width 190 height 20
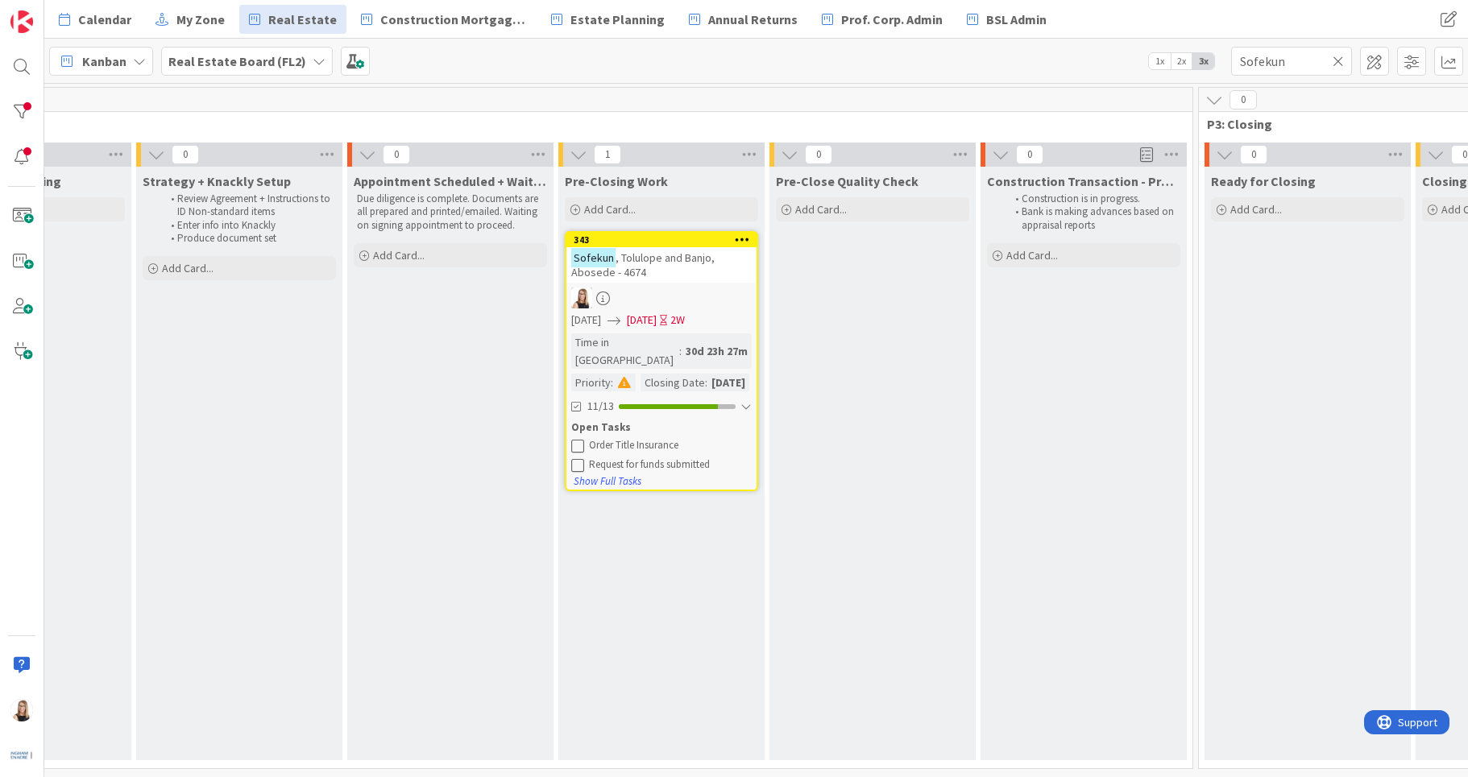
click at [584, 452] on button at bounding box center [578, 446] width 14 height 14
click at [582, 452] on icon at bounding box center [577, 445] width 13 height 13
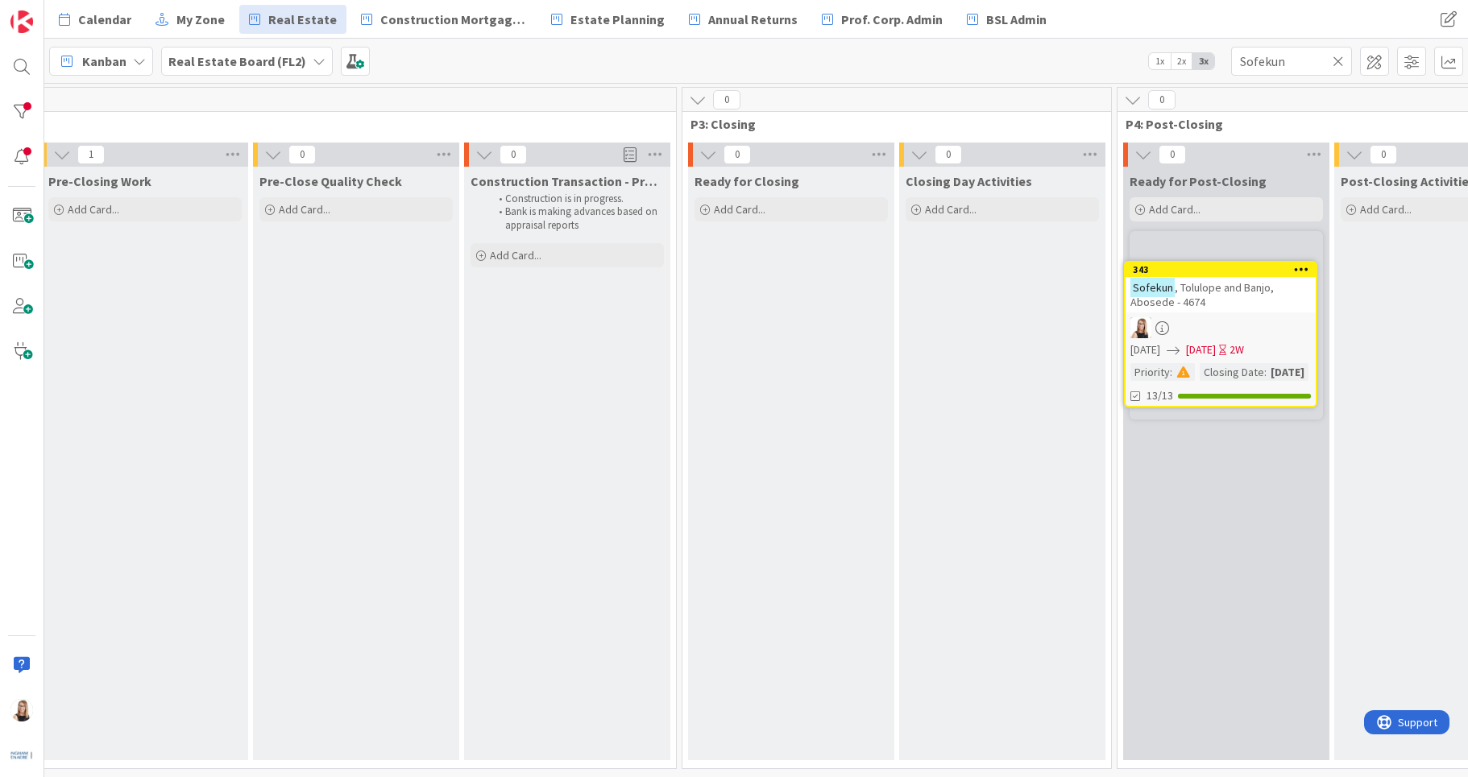
scroll to position [0, 2368]
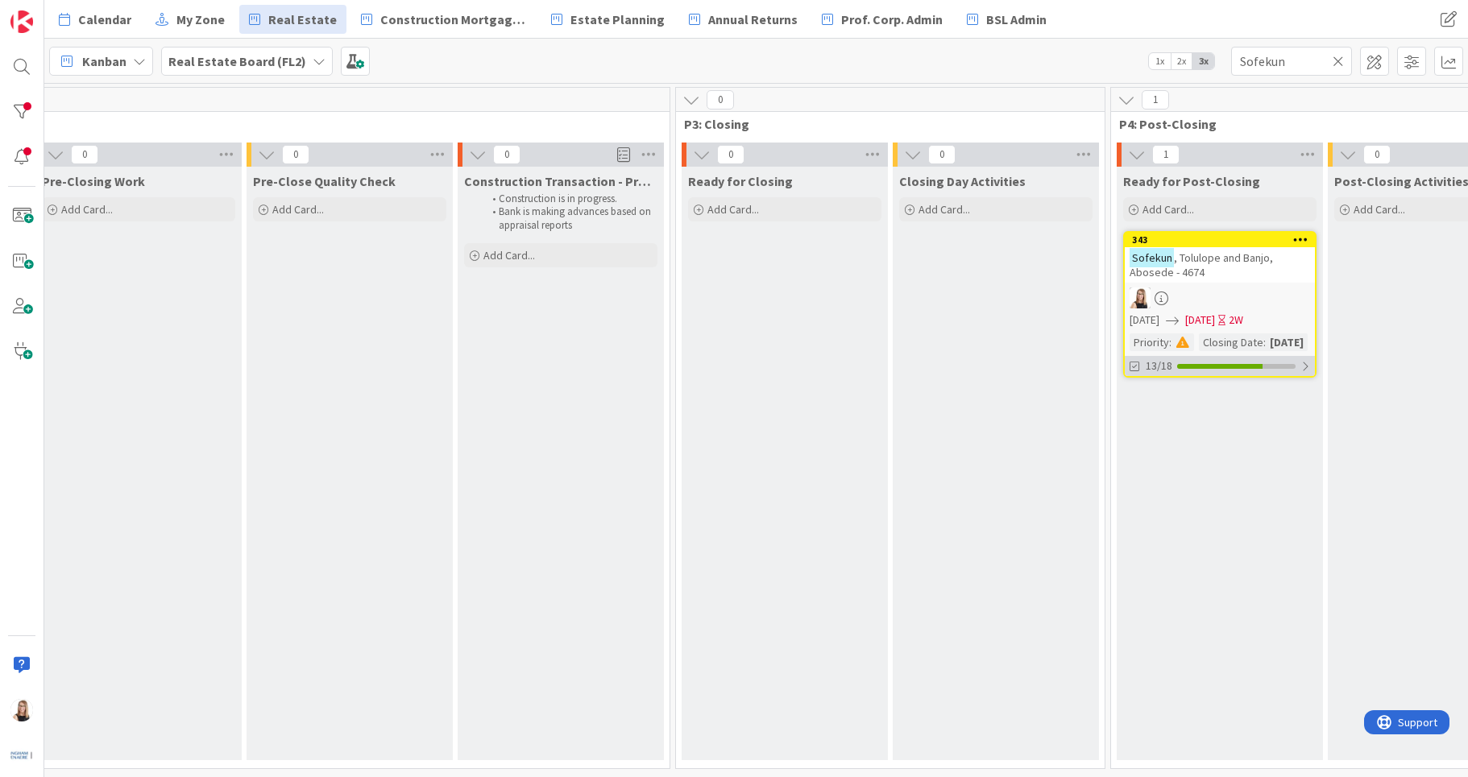
click at [1223, 376] on div "13/18" at bounding box center [1219, 366] width 190 height 20
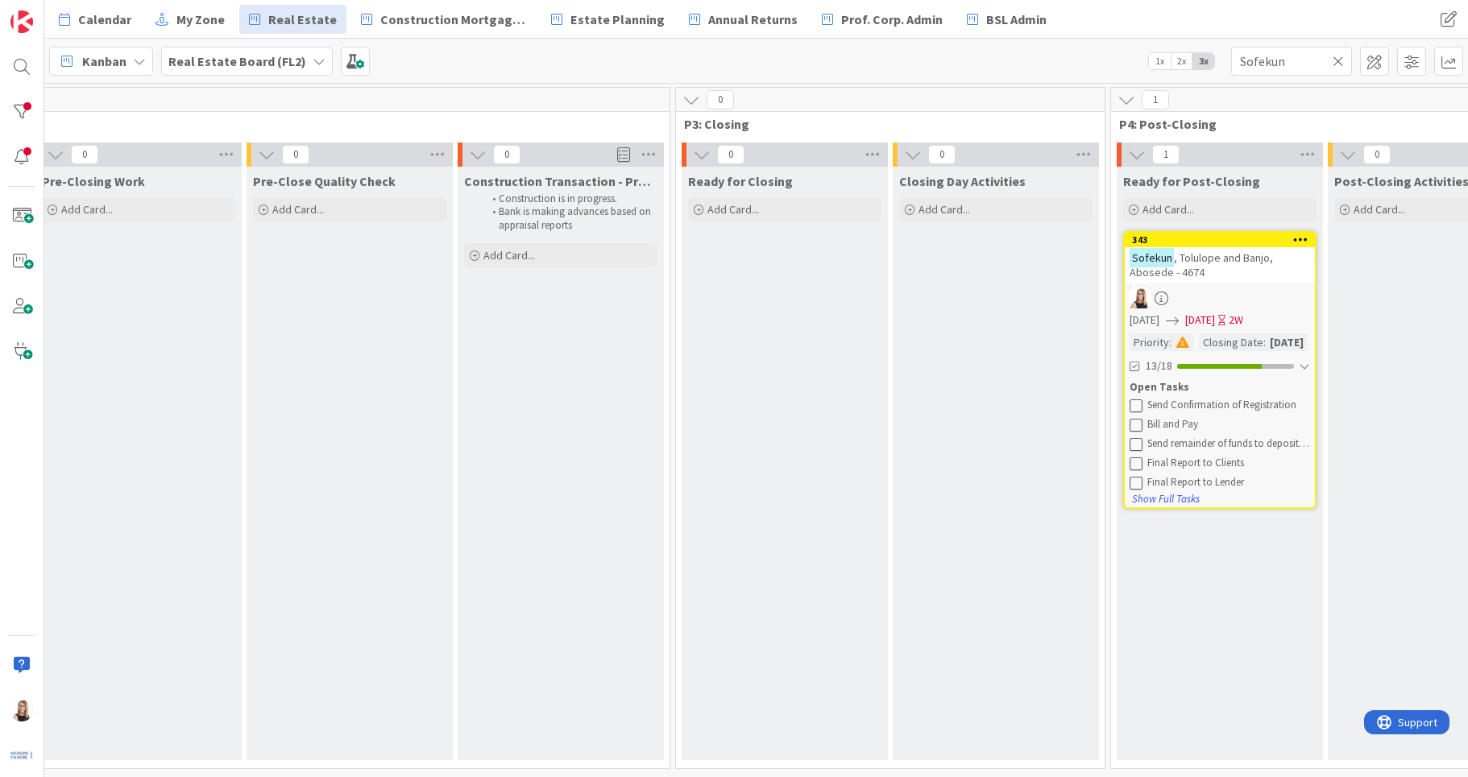
click at [1136, 412] on icon at bounding box center [1135, 405] width 13 height 13
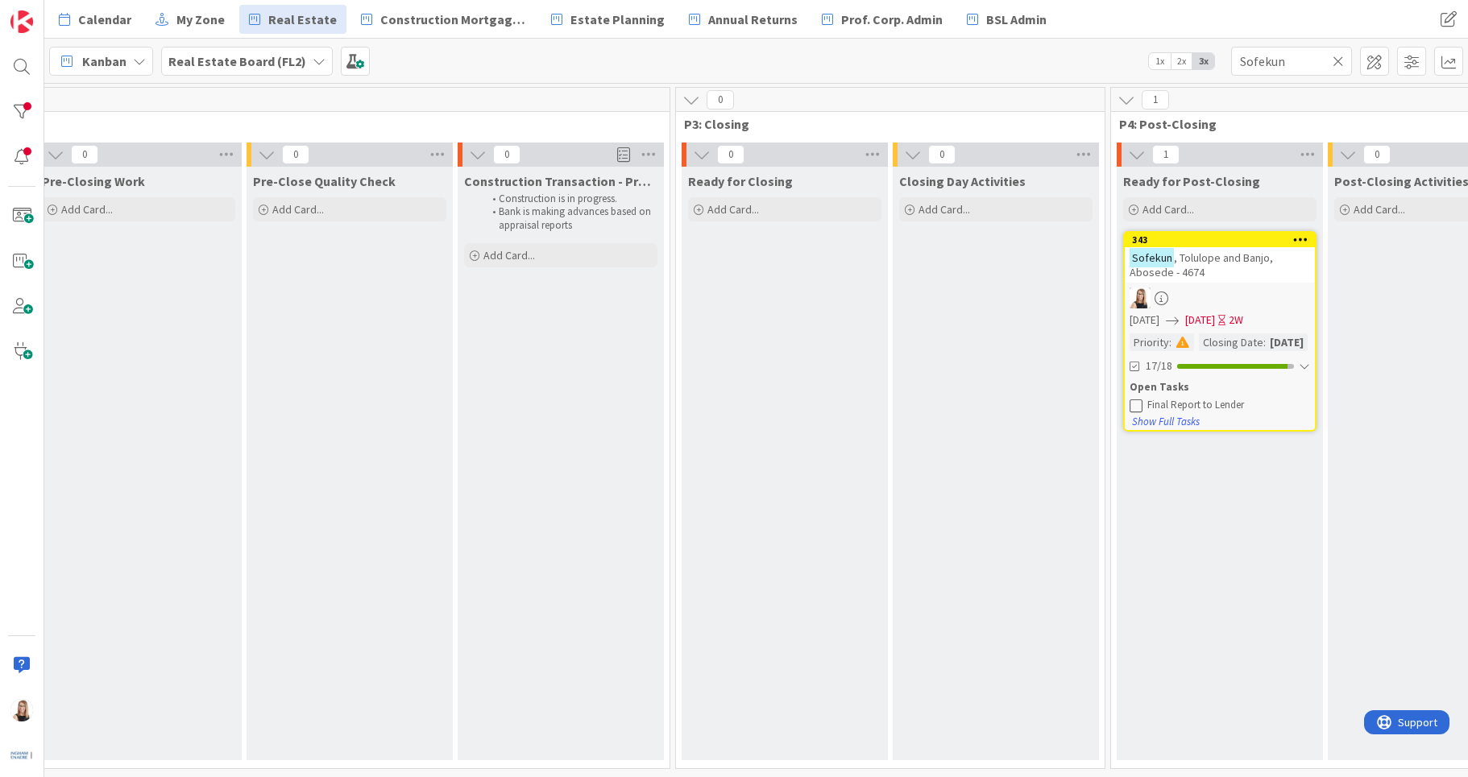
click at [1136, 412] on icon at bounding box center [1135, 405] width 13 height 13
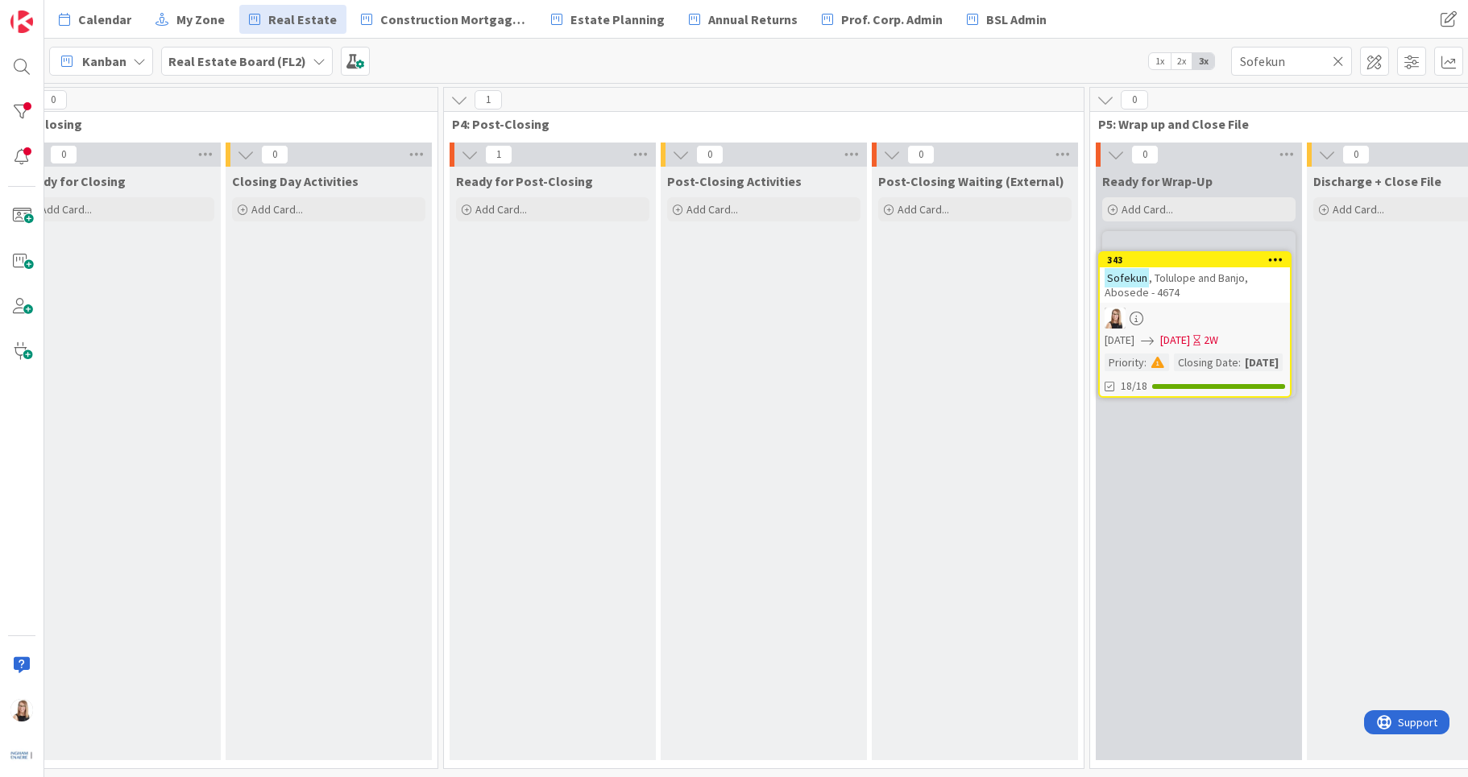
scroll to position [0, 3042]
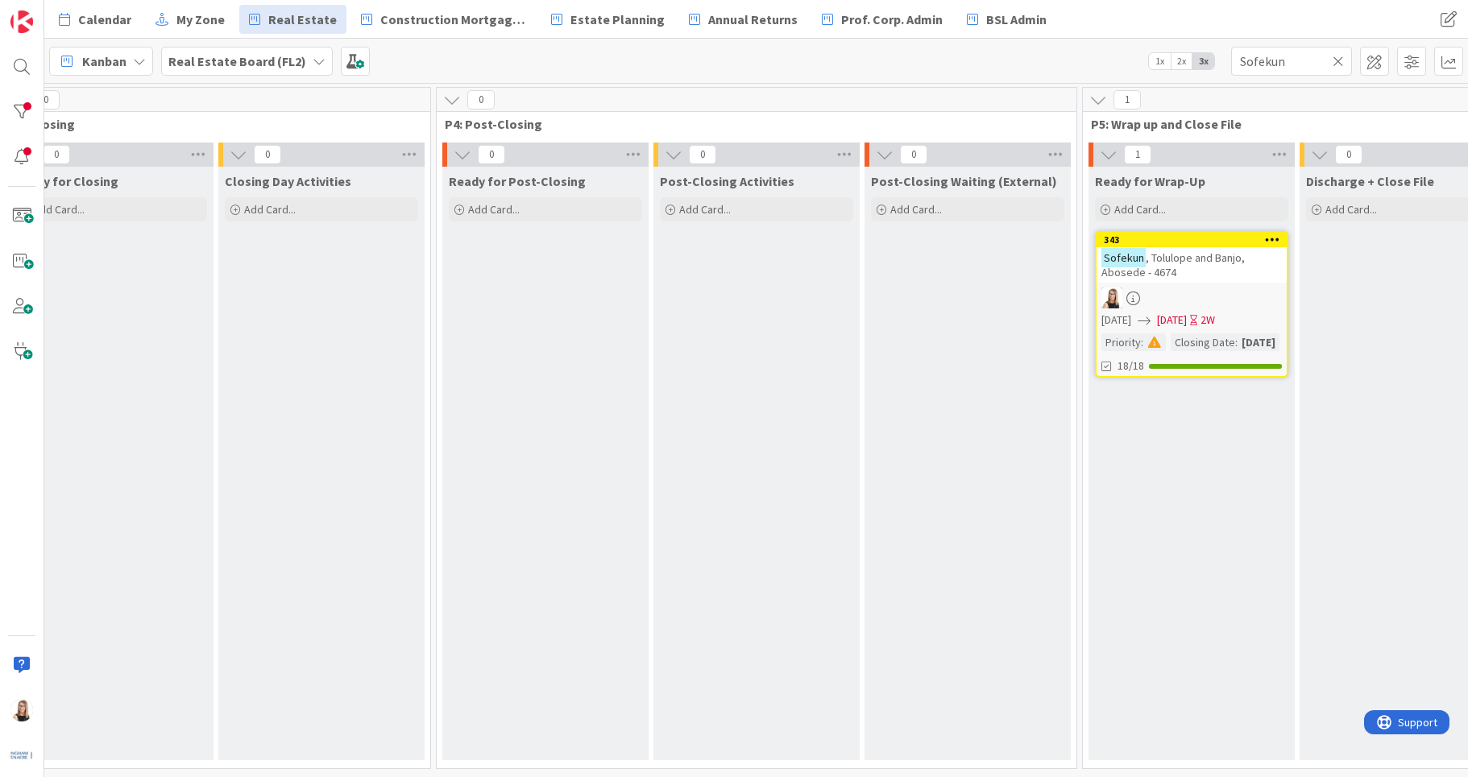
click at [1340, 61] on icon at bounding box center [1337, 61] width 11 height 14
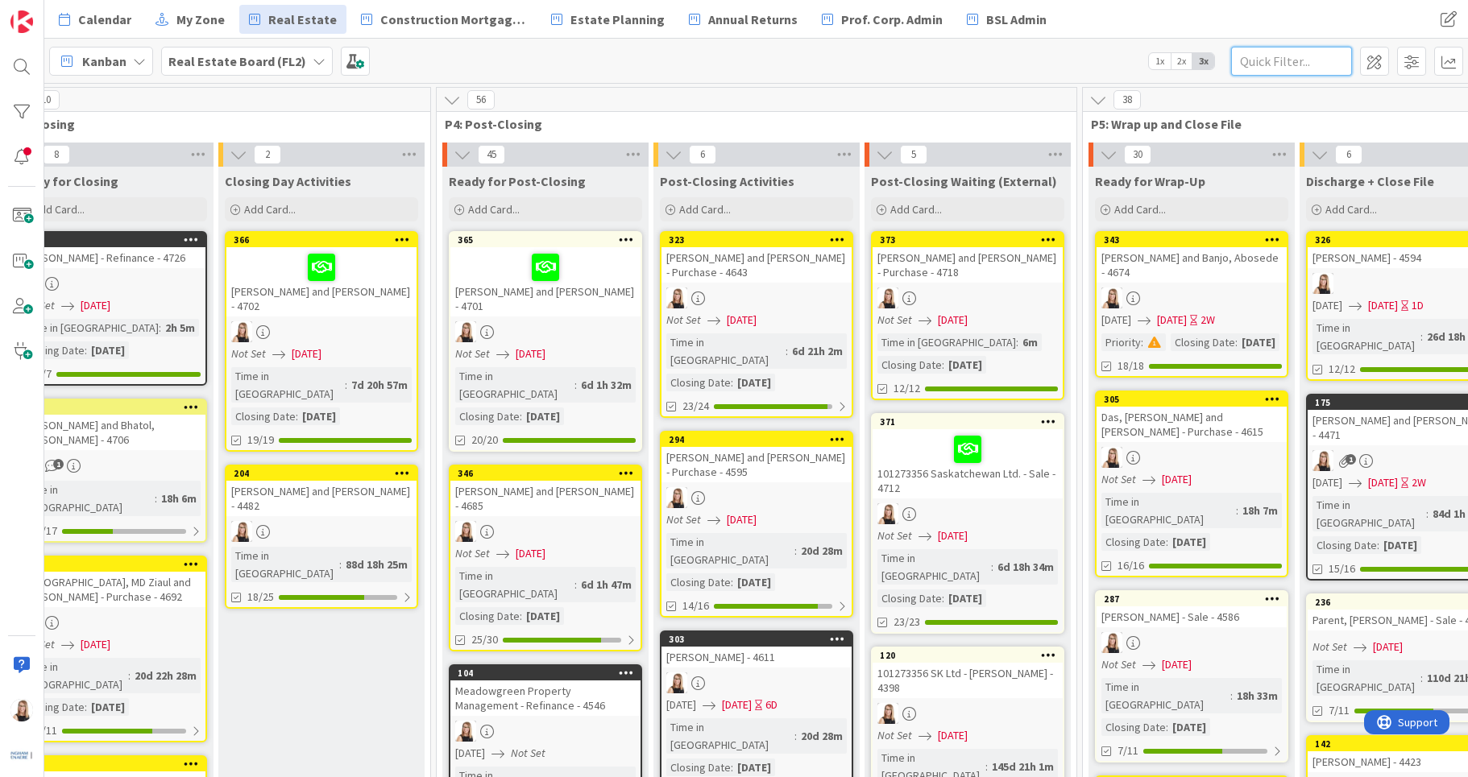
click at [1289, 64] on input "text" at bounding box center [1291, 61] width 121 height 29
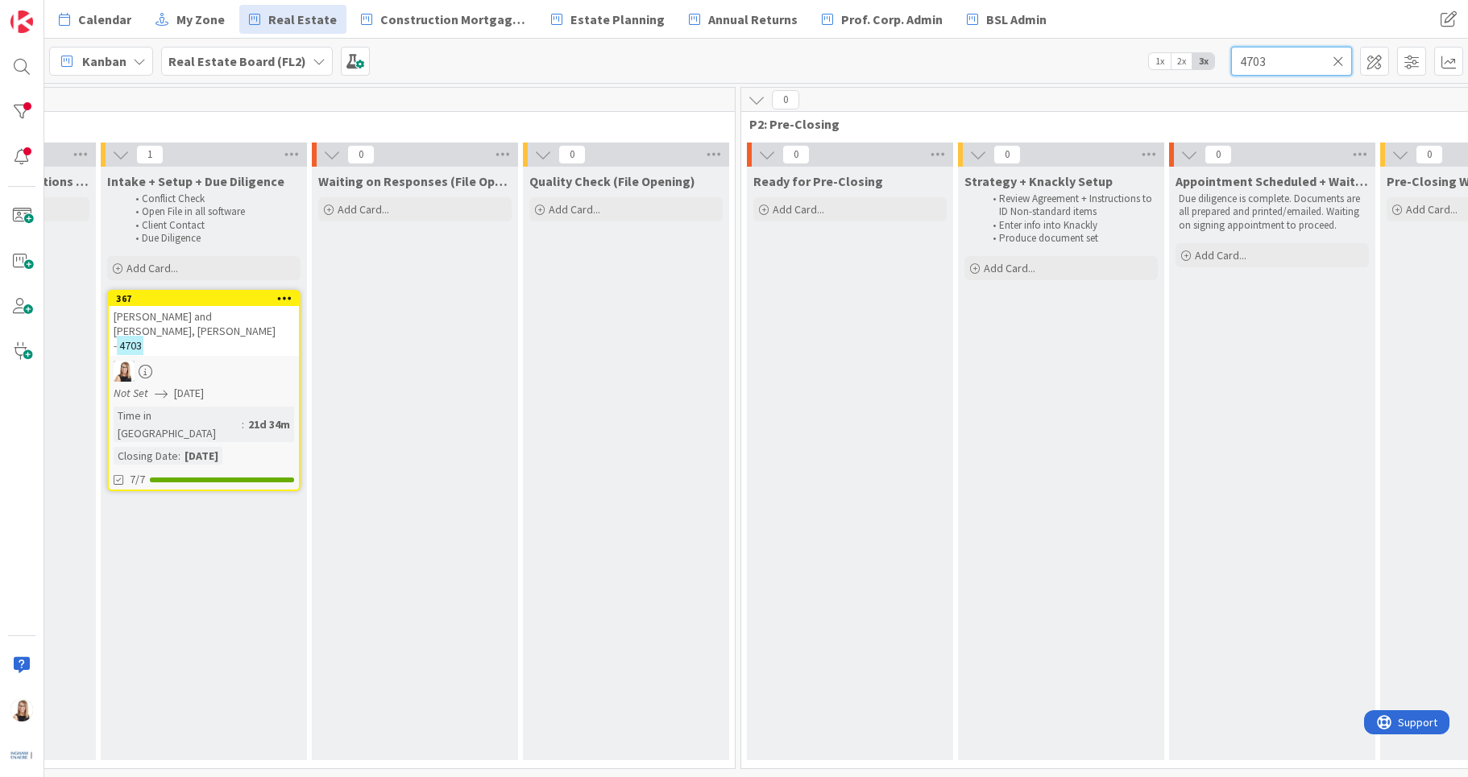
scroll to position [0, 825]
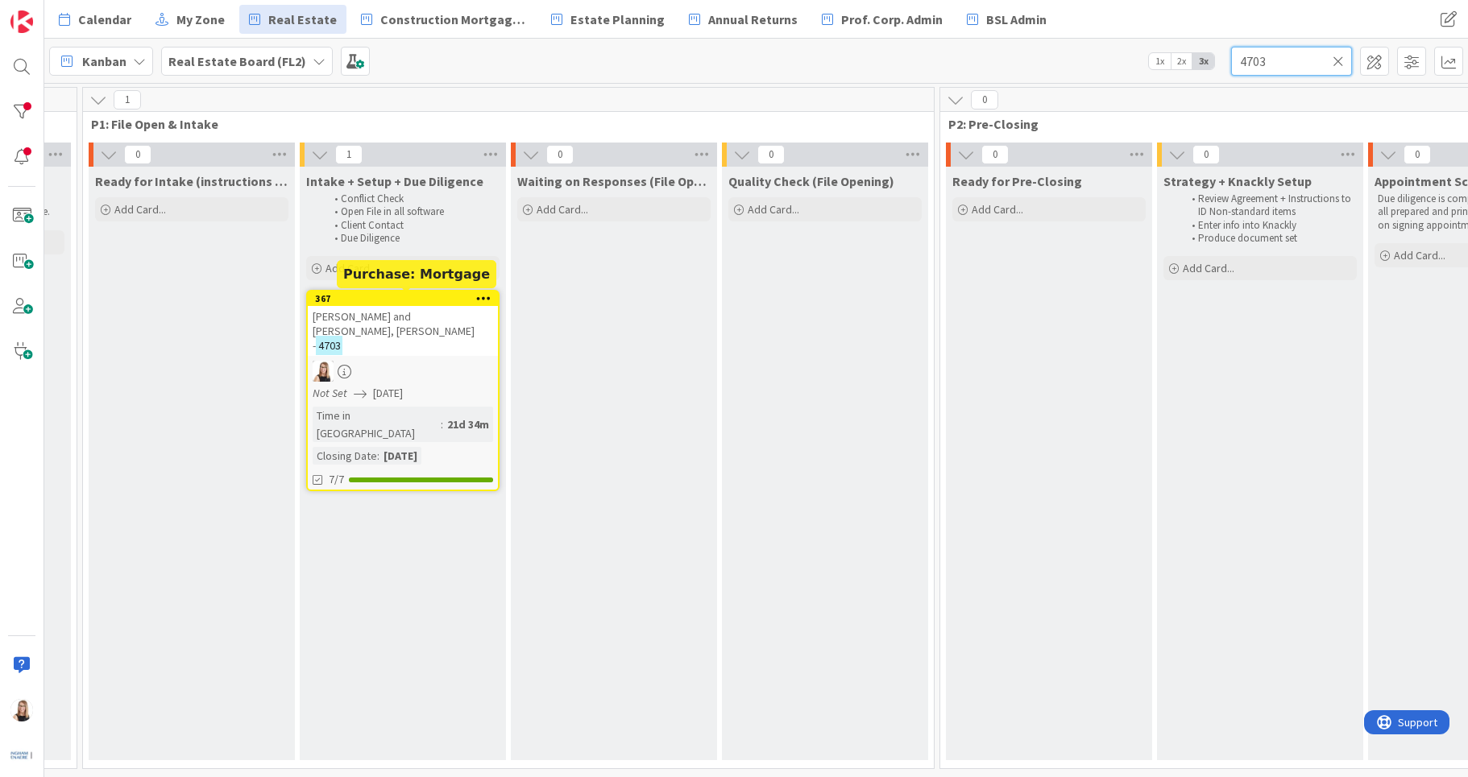
type input "4703"
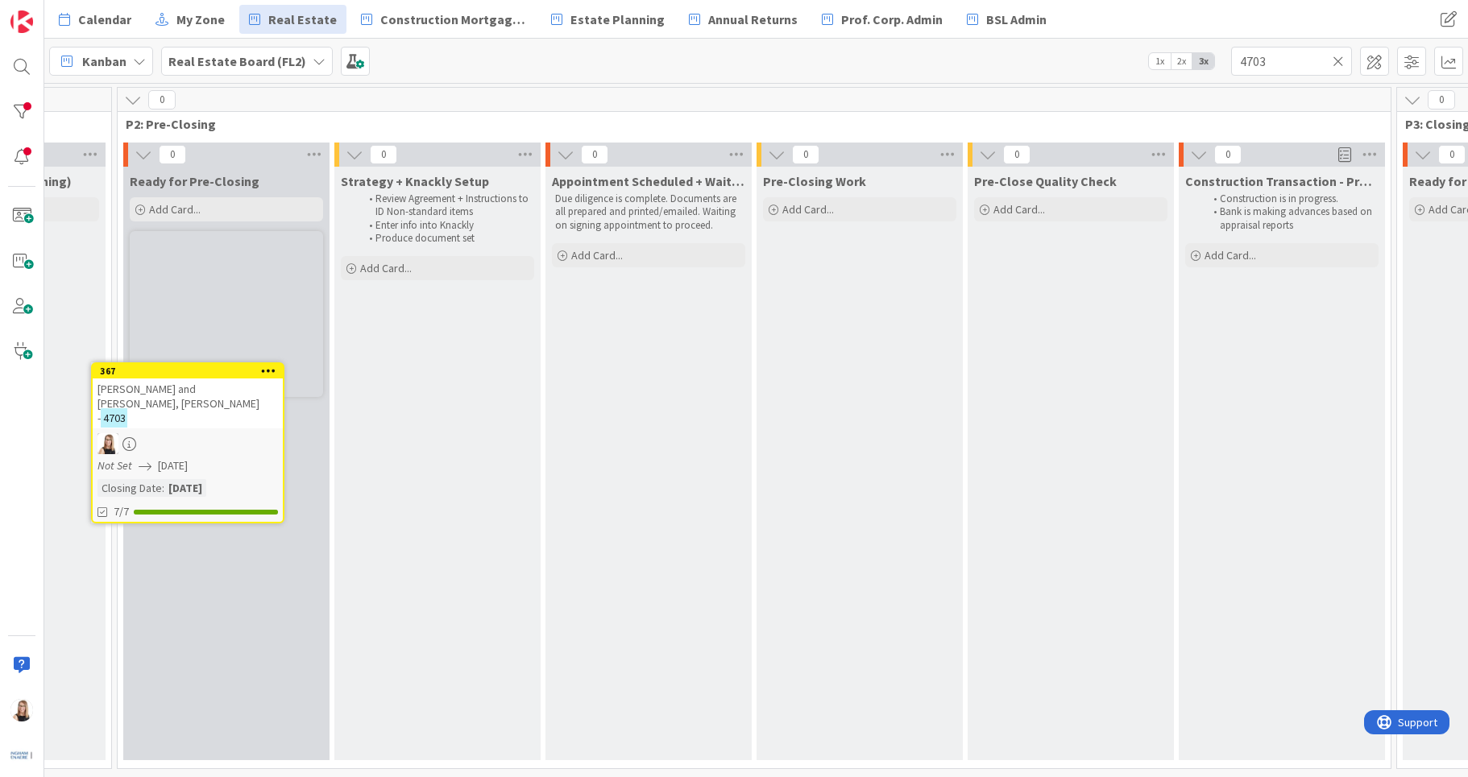
scroll to position [0, 1599]
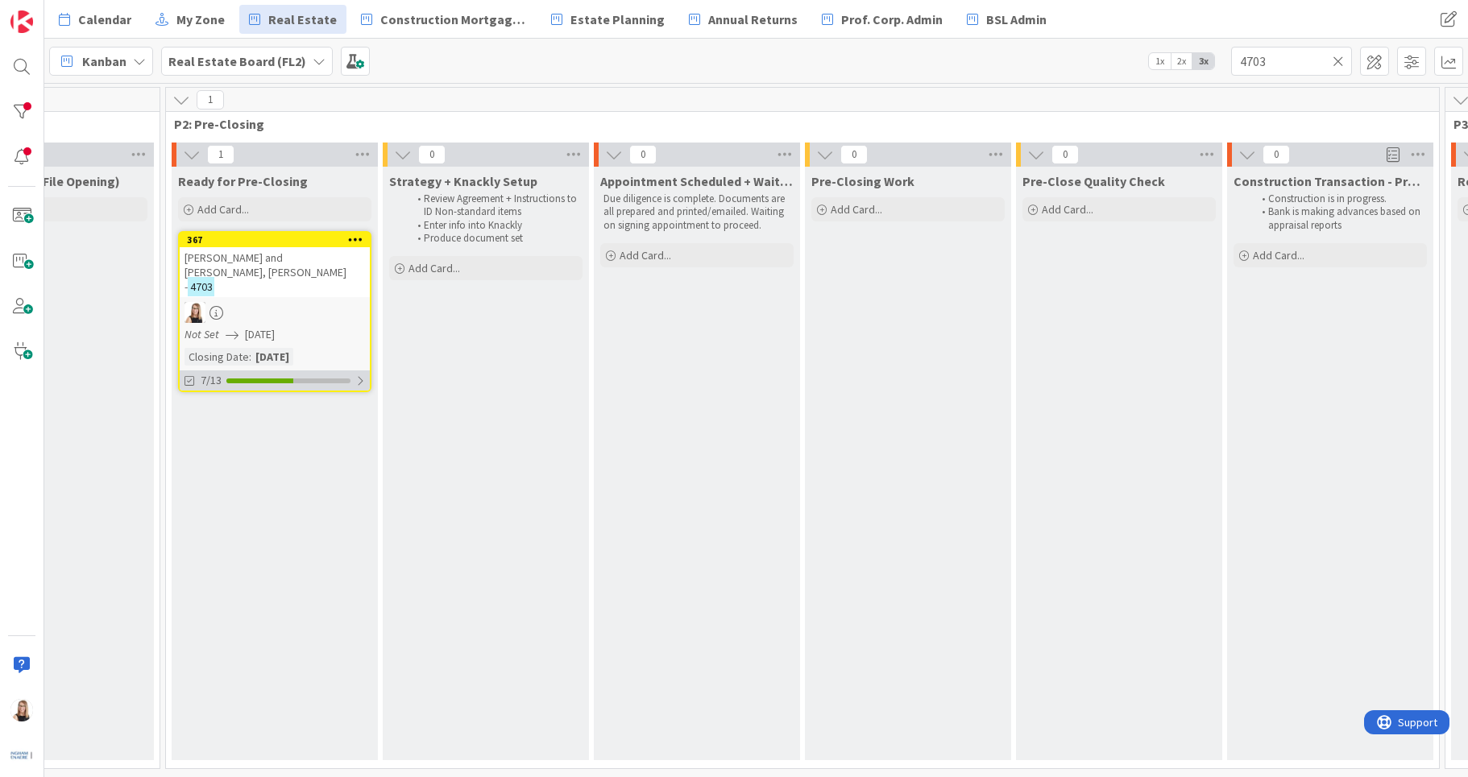
click at [263, 379] on div at bounding box center [259, 381] width 67 height 5
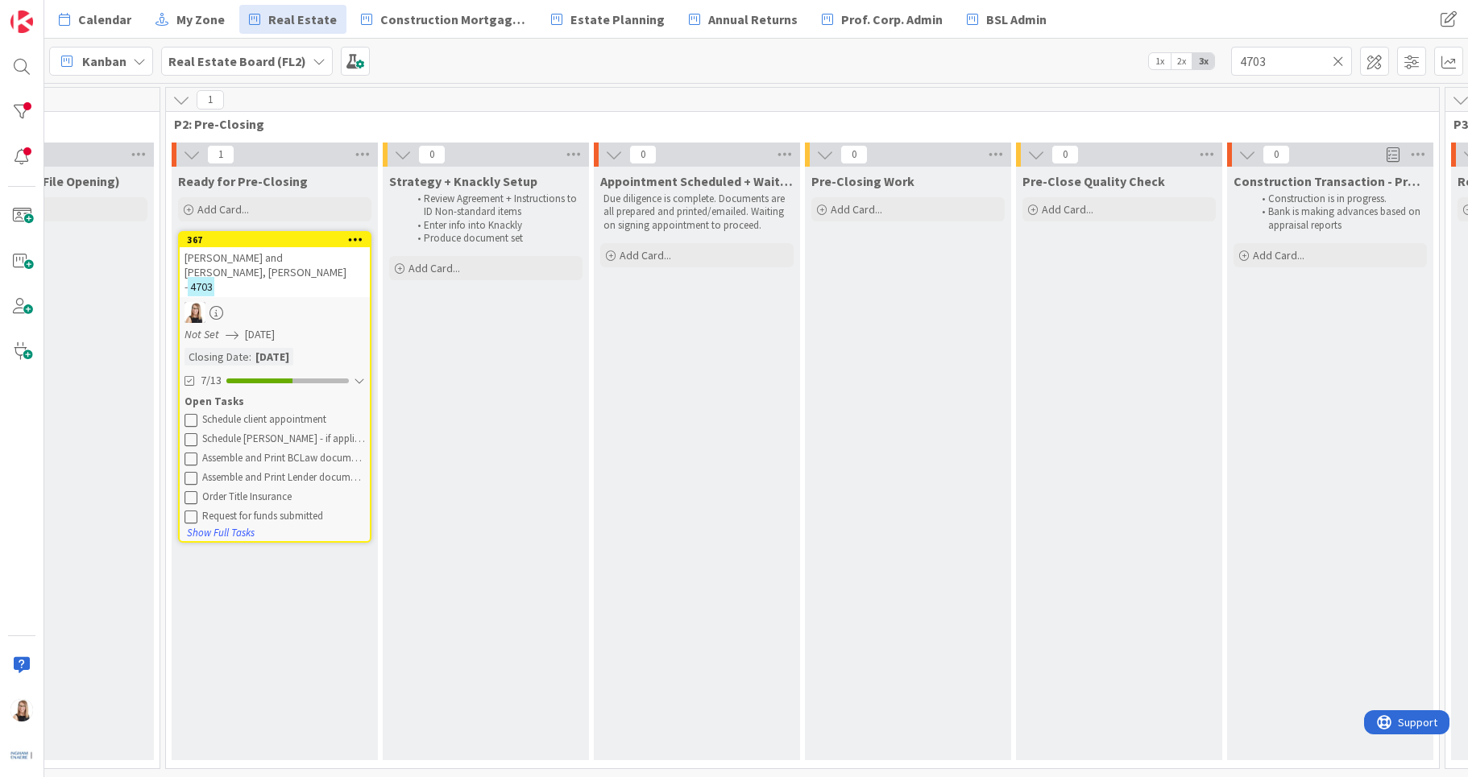
click at [197, 413] on button at bounding box center [191, 420] width 14 height 14
click at [196, 413] on icon at bounding box center [190, 419] width 13 height 13
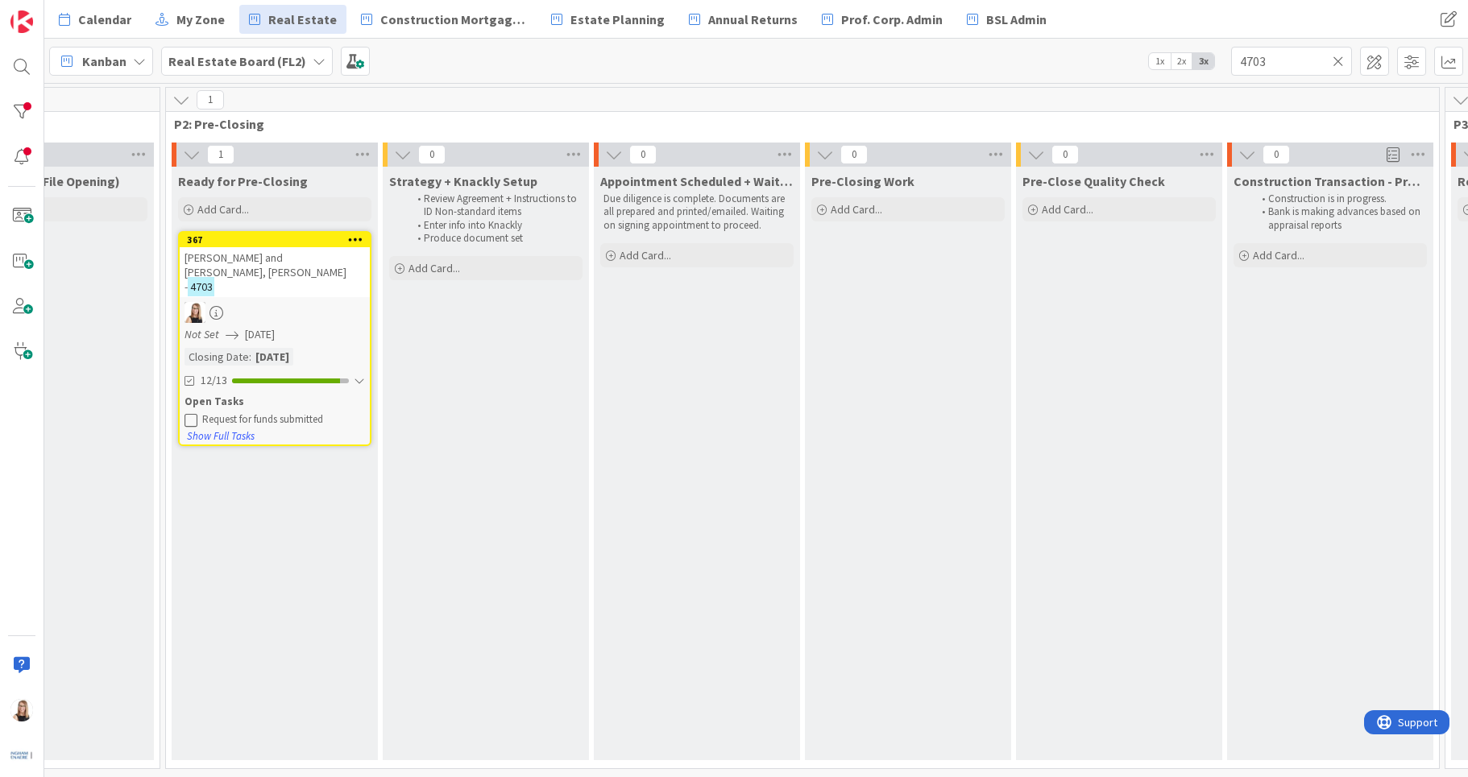
click at [196, 413] on icon at bounding box center [190, 419] width 13 height 13
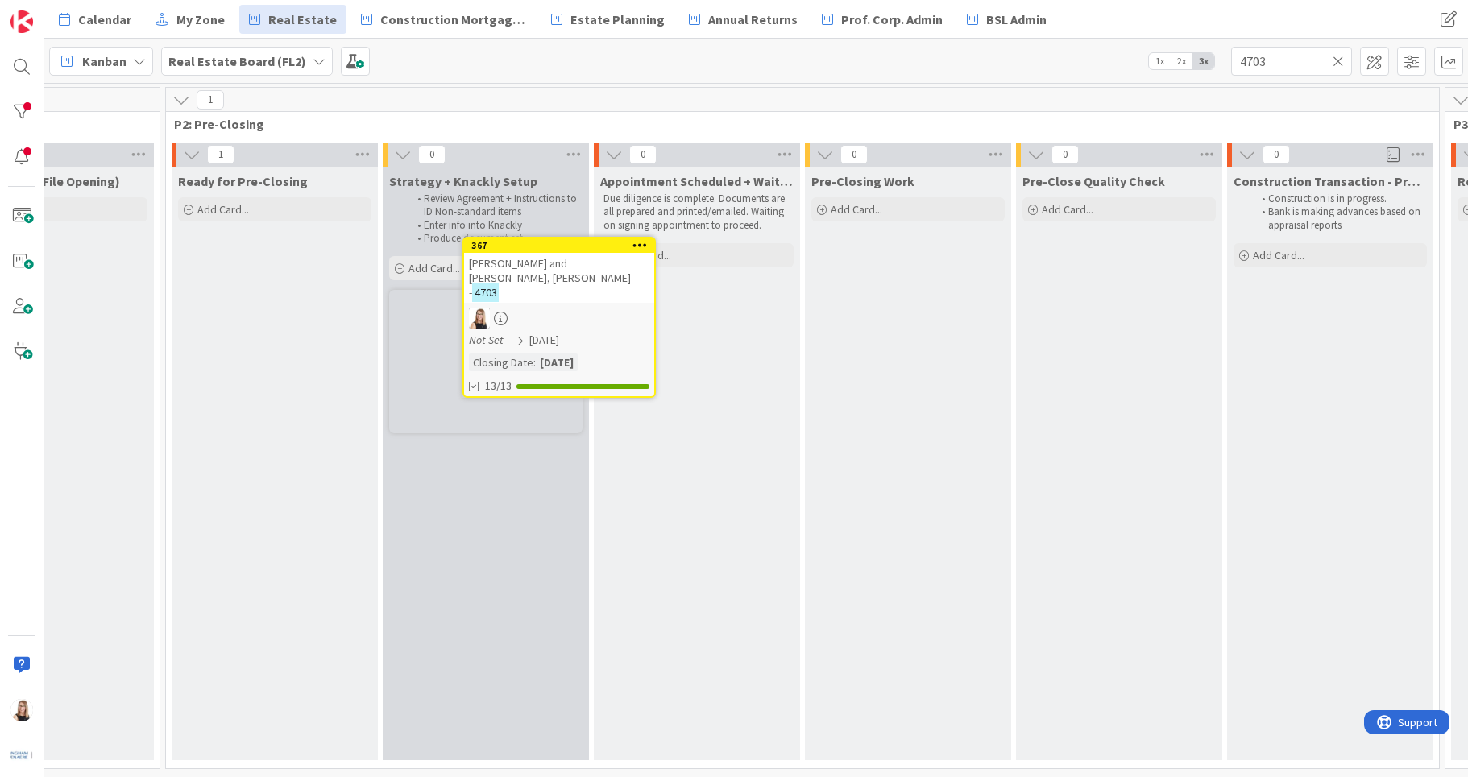
scroll to position [0, 1596]
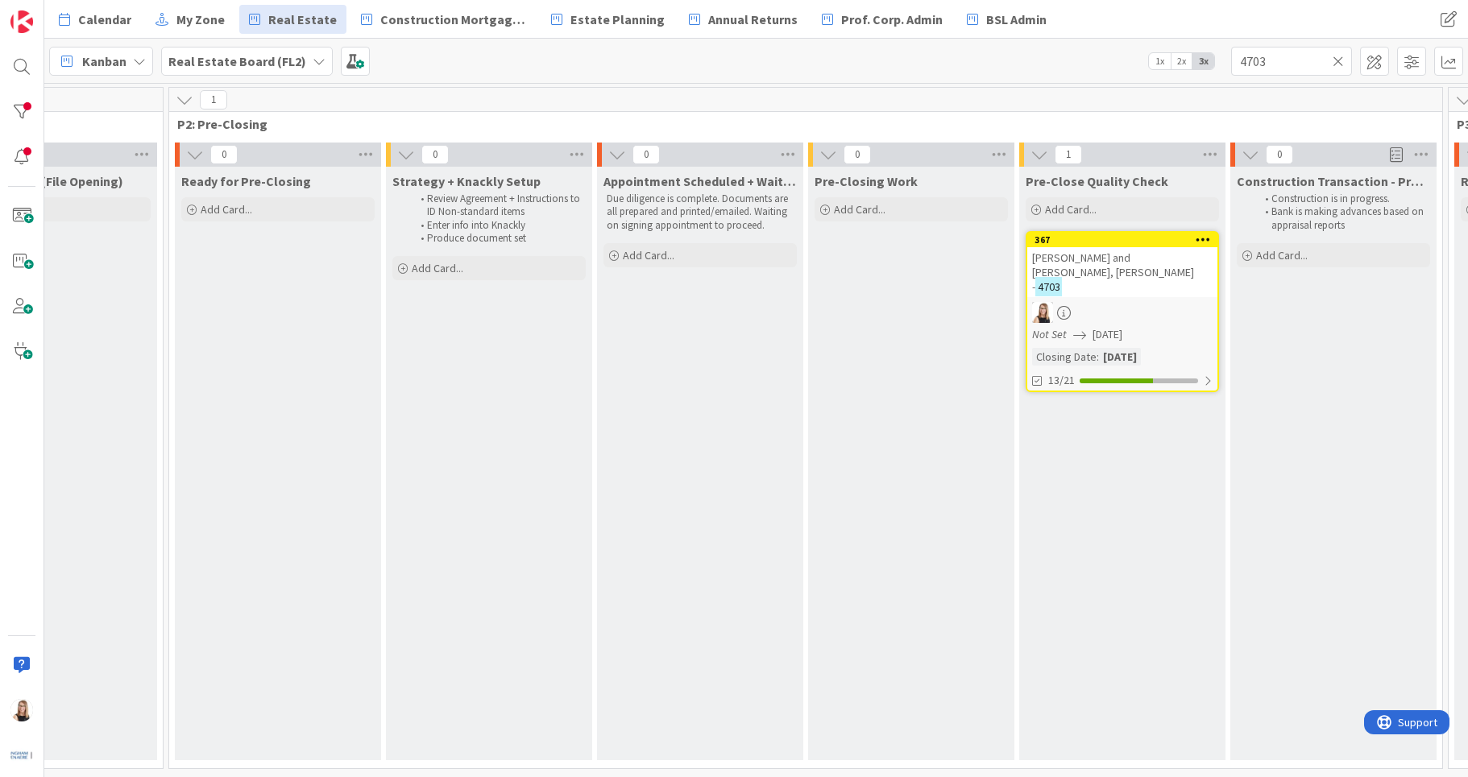
drag, startPoint x: 934, startPoint y: 240, endPoint x: 24, endPoint y: 404, distance: 924.9
